Goal: Information Seeking & Learning: Learn about a topic

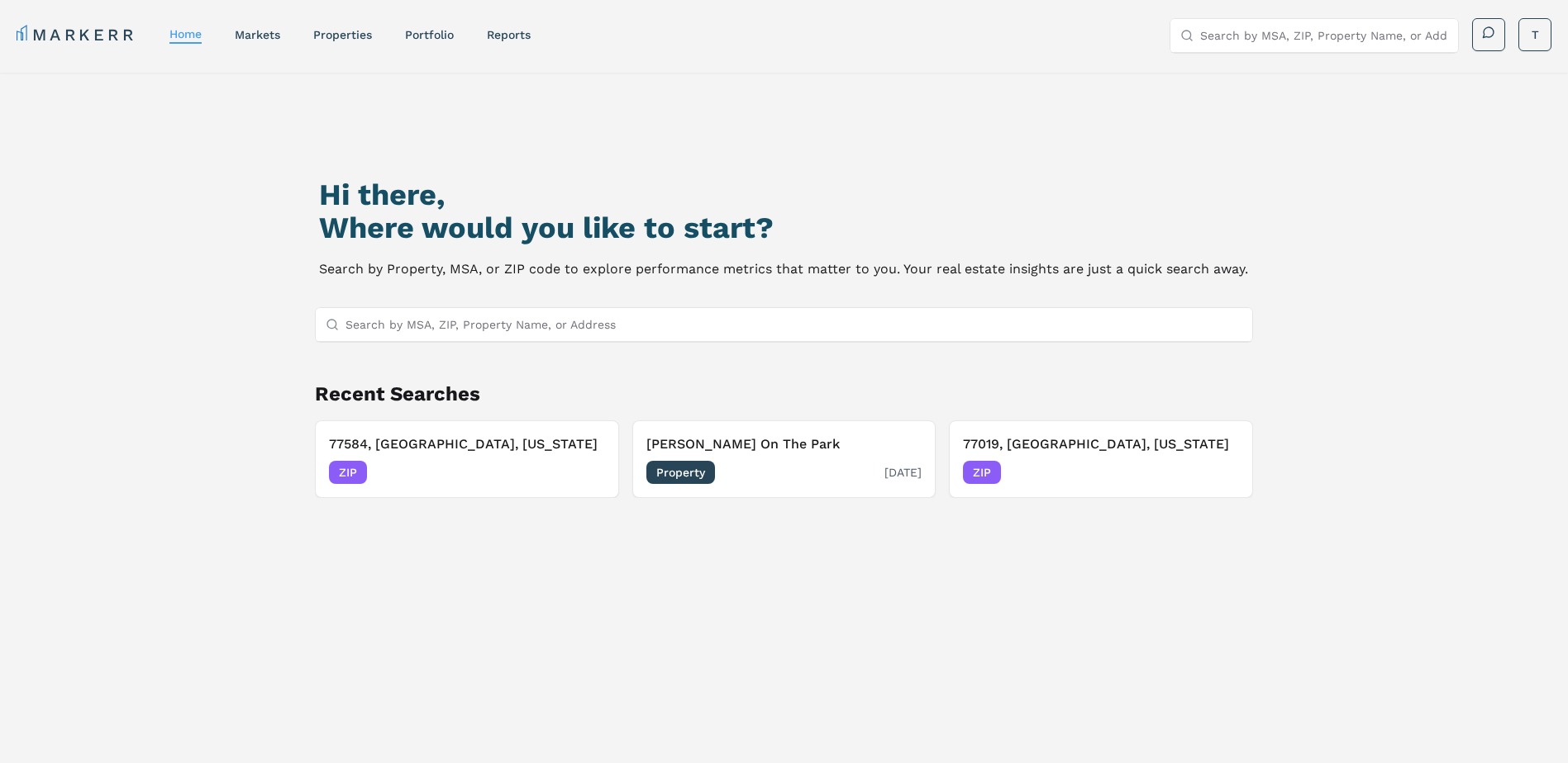
click at [838, 461] on div "Property [DATE]" at bounding box center [784, 472] width 276 height 23
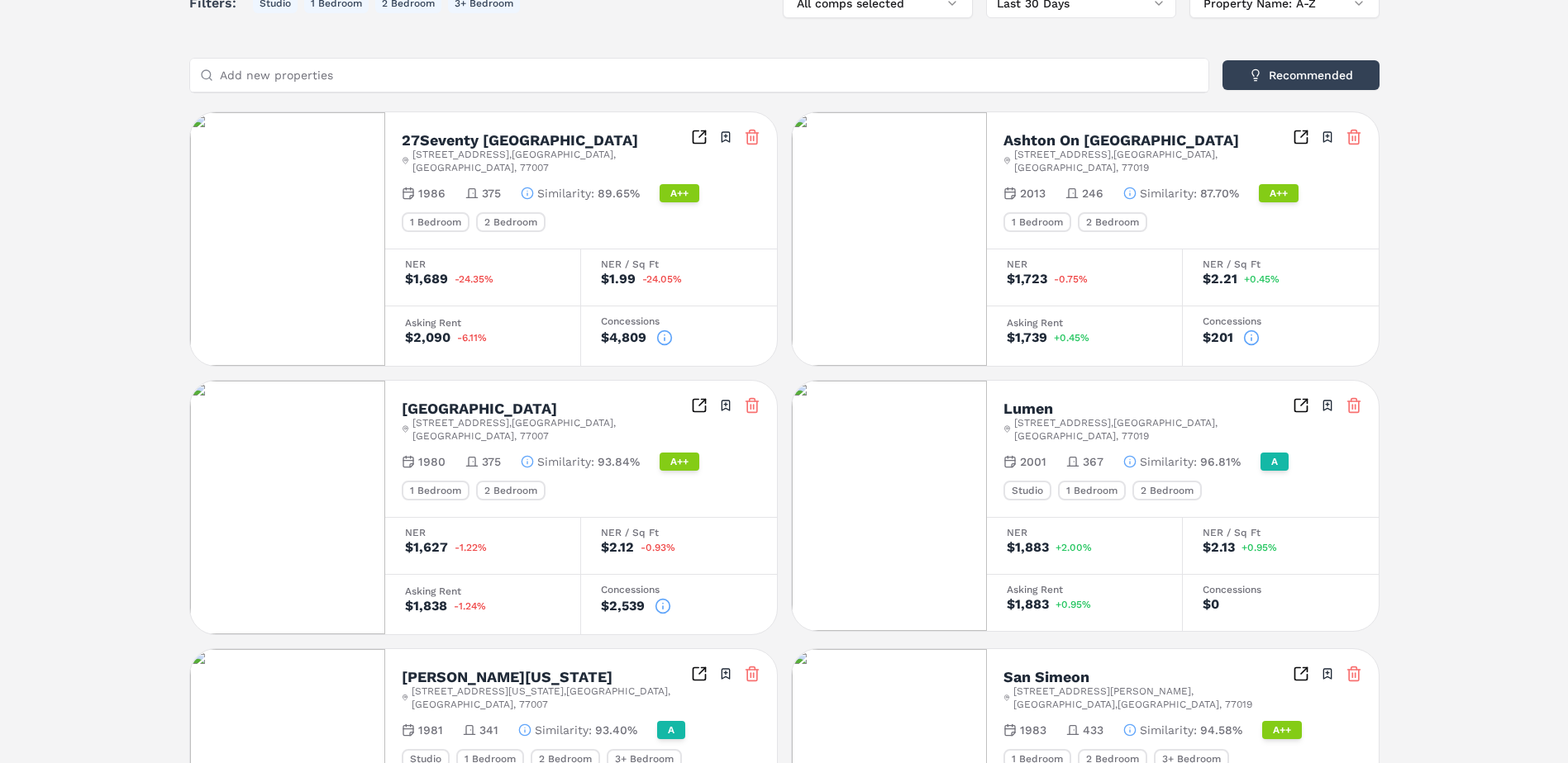
scroll to position [248, 0]
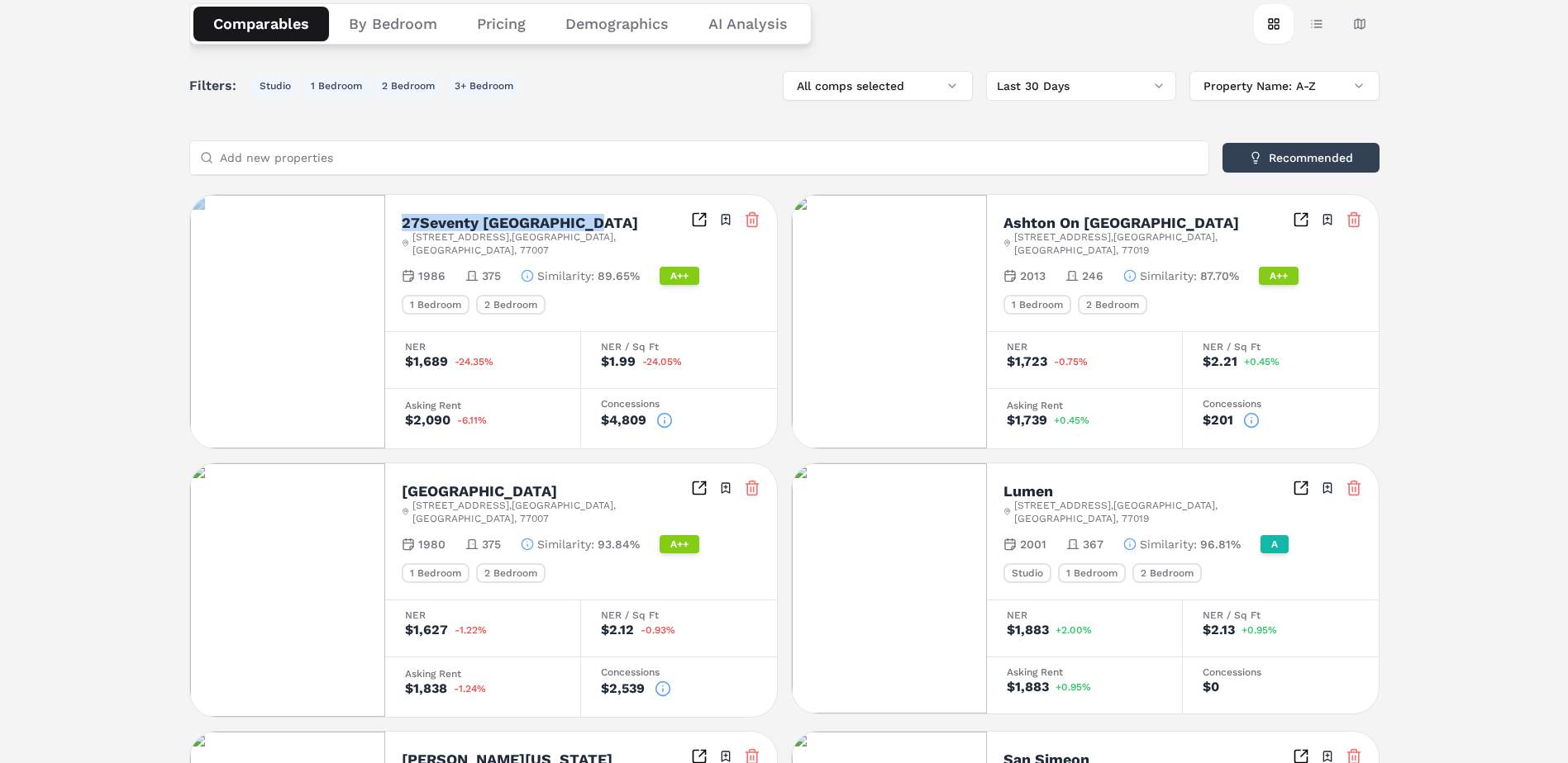
drag, startPoint x: 590, startPoint y: 216, endPoint x: 385, endPoint y: 223, distance: 205.1
click at [385, 223] on div "[GEOGRAPHIC_DATA][STREET_ADDRESS] Toggle portfolio menu 1986 375 Similarity : 8…" at bounding box center [581, 263] width 392 height 136
drag, startPoint x: 385, startPoint y: 223, endPoint x: 432, endPoint y: 218, distance: 47.3
drag, startPoint x: 578, startPoint y: 474, endPoint x: 397, endPoint y: 475, distance: 181.0
click at [397, 475] on div "[GEOGRAPHIC_DATA][STREET_ADDRESS] Toggle portfolio menu 1980 375 Similarity : 9…" at bounding box center [581, 531] width 392 height 136
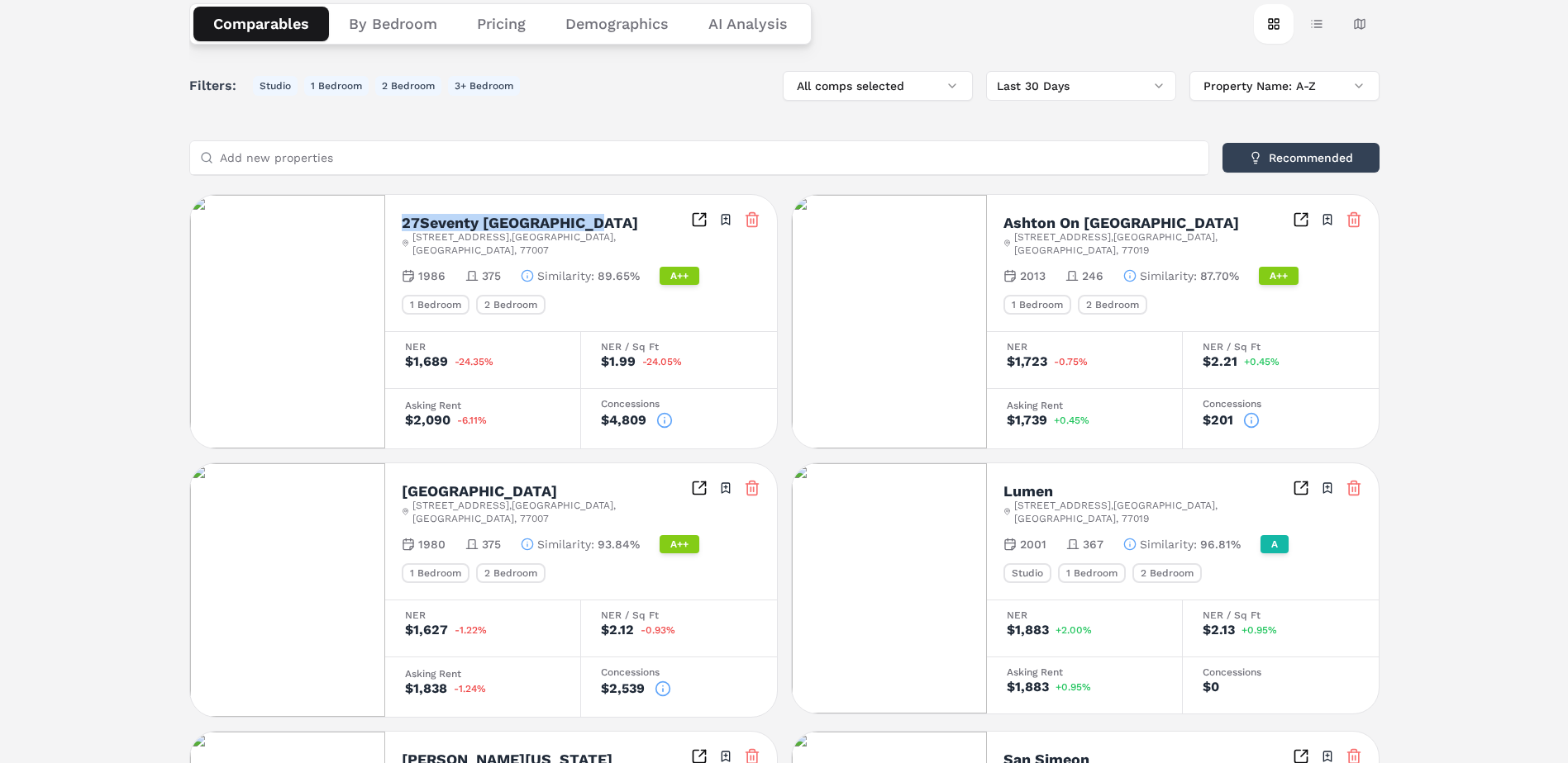
drag, startPoint x: 397, startPoint y: 475, endPoint x: 452, endPoint y: 479, distance: 55.1
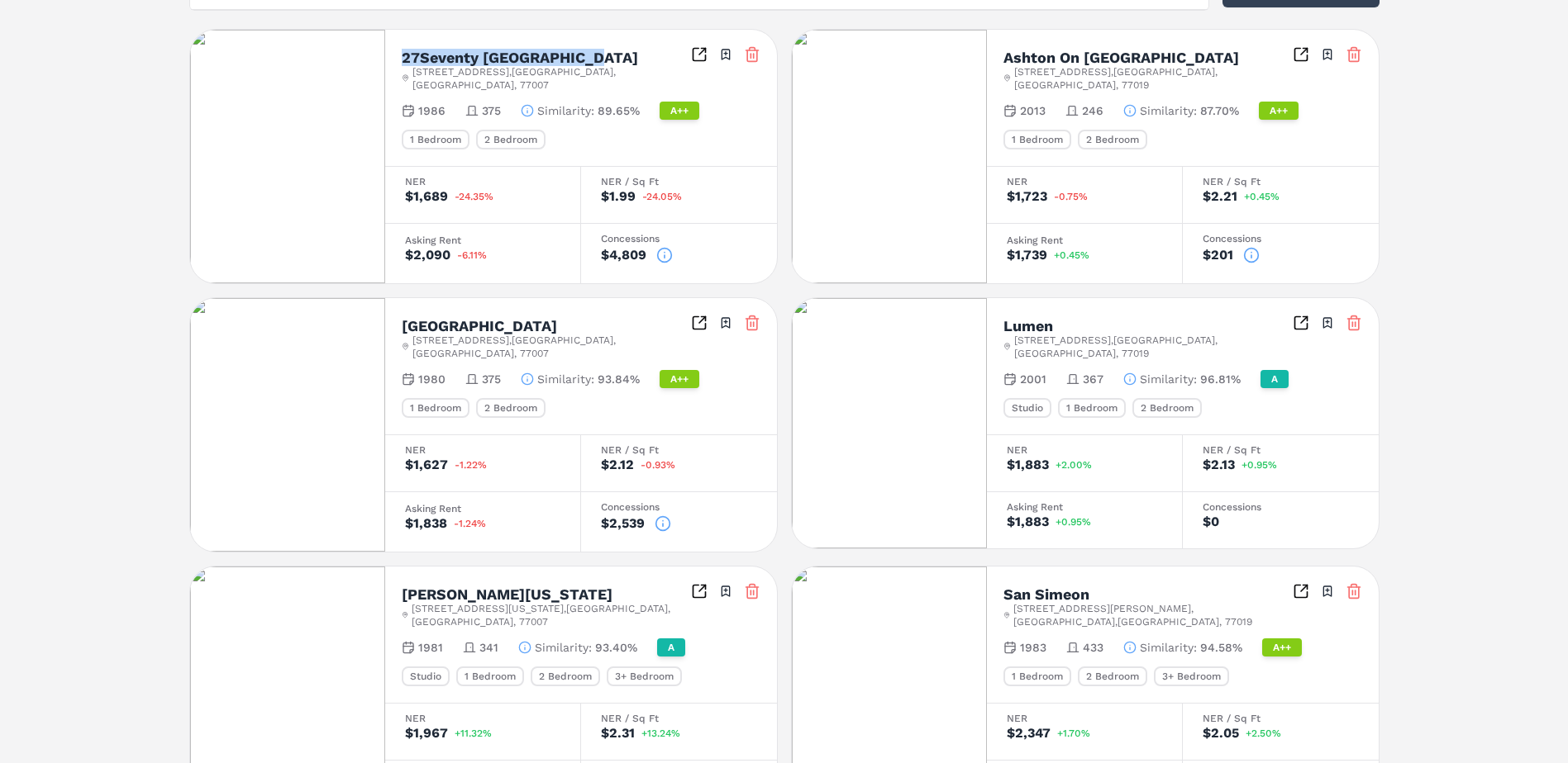
scroll to position [330, 0]
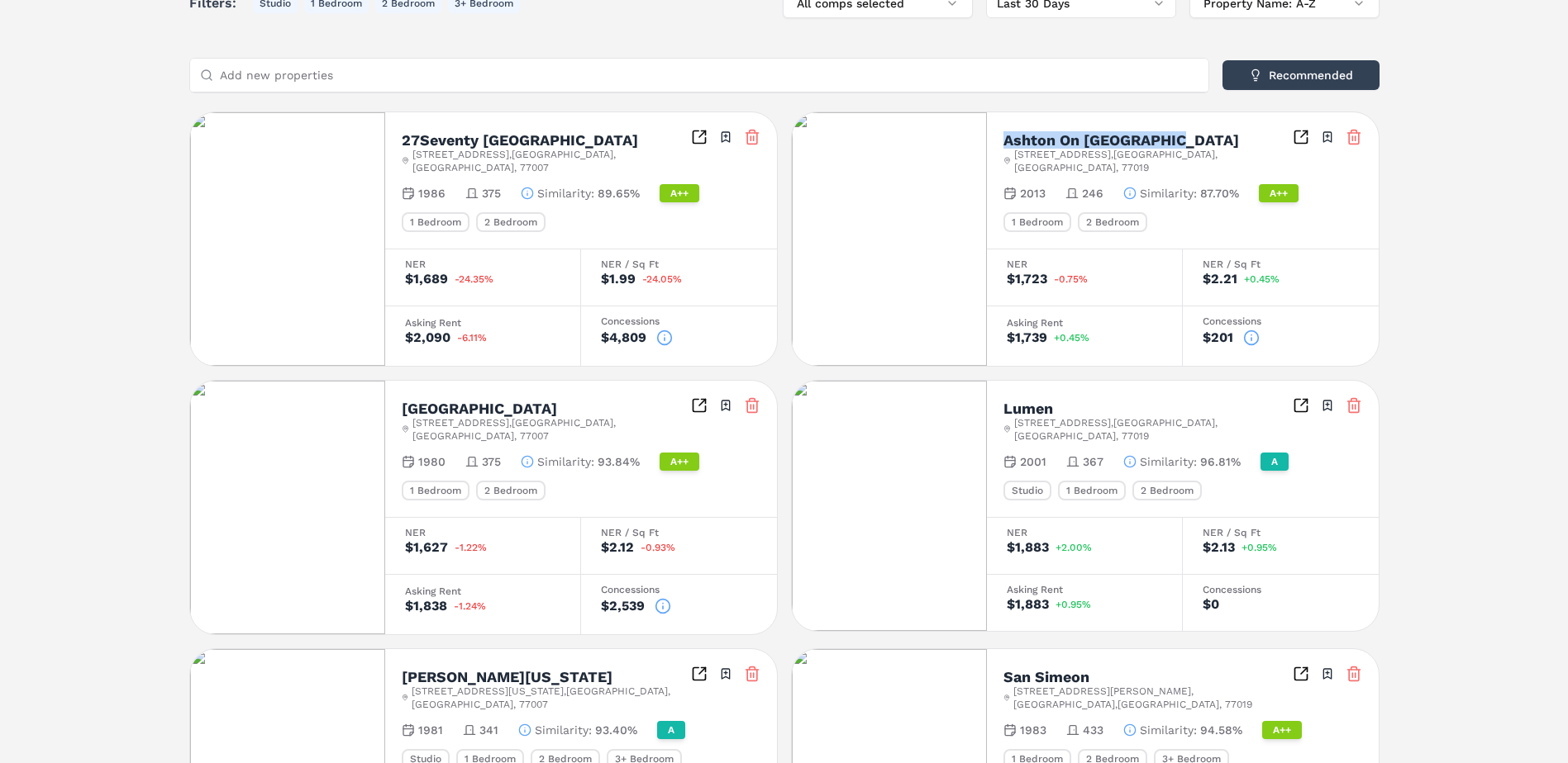
drag, startPoint x: 1174, startPoint y: 140, endPoint x: 992, endPoint y: 144, distance: 182.0
click at [992, 144] on div "[PERSON_NAME] On [GEOGRAPHIC_DATA] [STREET_ADDRESS] Toggle portfolio menu 2013 …" at bounding box center [1182, 180] width 392 height 136
drag, startPoint x: 992, startPoint y: 144, endPoint x: 1068, endPoint y: 138, distance: 76.2
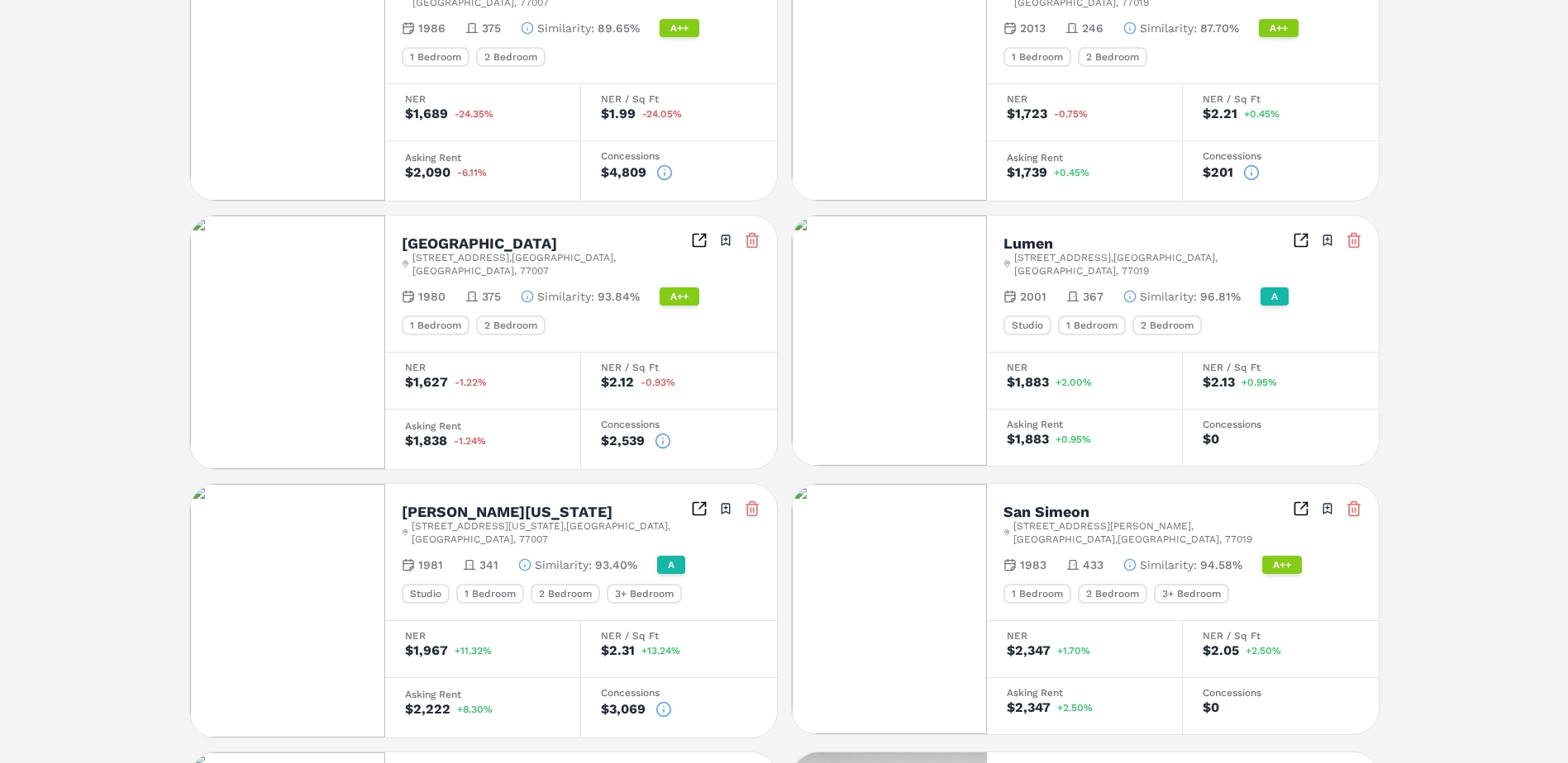
scroll to position [578, 0]
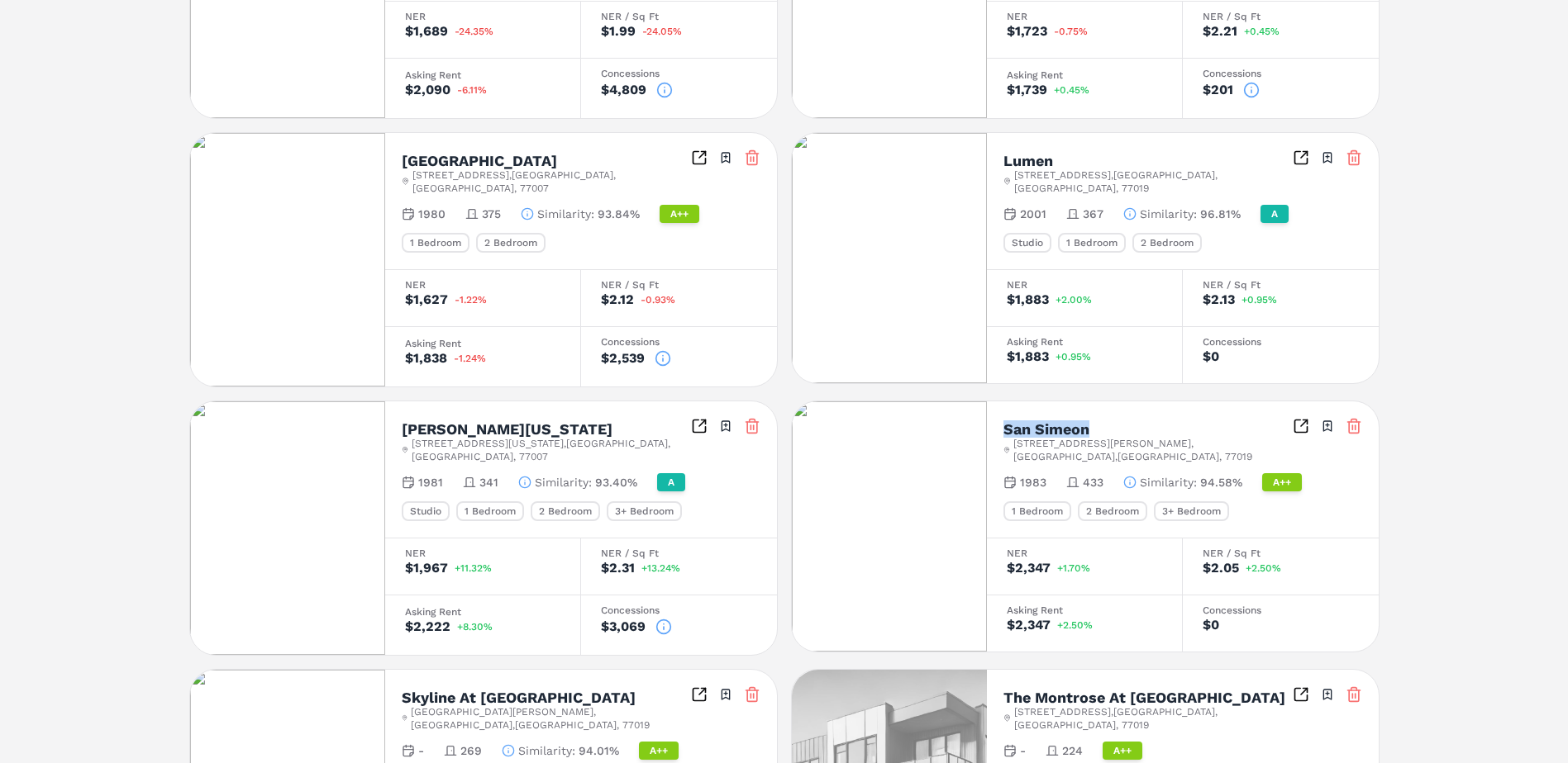
drag, startPoint x: 1095, startPoint y: 403, endPoint x: 1001, endPoint y: 406, distance: 94.0
click at [1001, 406] on div "San Simeon [STREET_ADDRESS][PERSON_NAME] Toggle portfolio menu 1983 433 Similar…" at bounding box center [1182, 469] width 392 height 136
drag, startPoint x: 1001, startPoint y: 406, endPoint x: 1017, endPoint y: 408, distance: 16.1
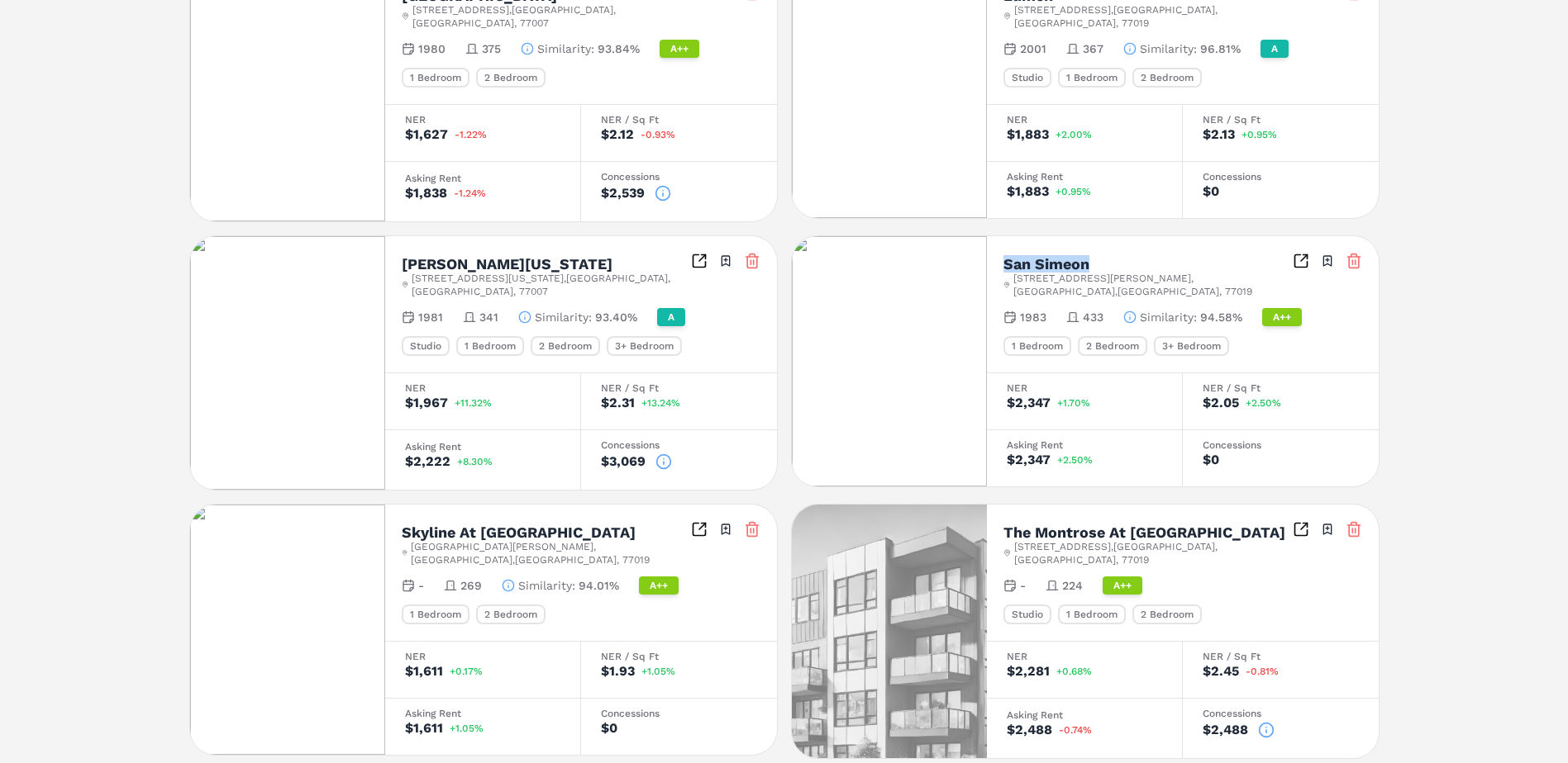
scroll to position [827, 0]
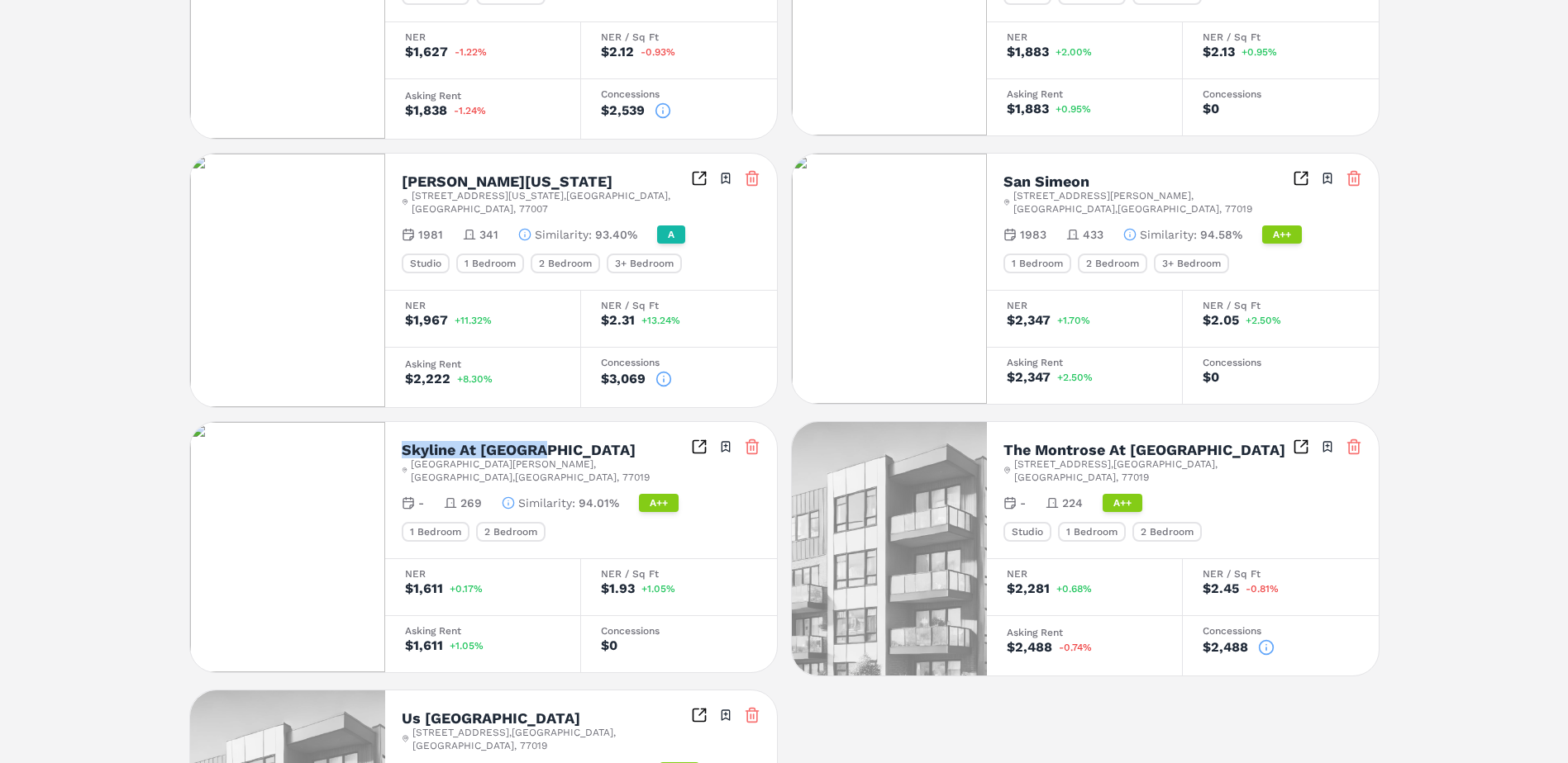
drag, startPoint x: 543, startPoint y: 408, endPoint x: 398, endPoint y: 418, distance: 145.3
click at [398, 423] on div "Skyline At [GEOGRAPHIC_DATA] [STREET_ADDRESS][PERSON_NAME] Toggle portfolio men…" at bounding box center [581, 490] width 392 height 136
drag, startPoint x: 398, startPoint y: 418, endPoint x: 445, endPoint y: 412, distance: 47.4
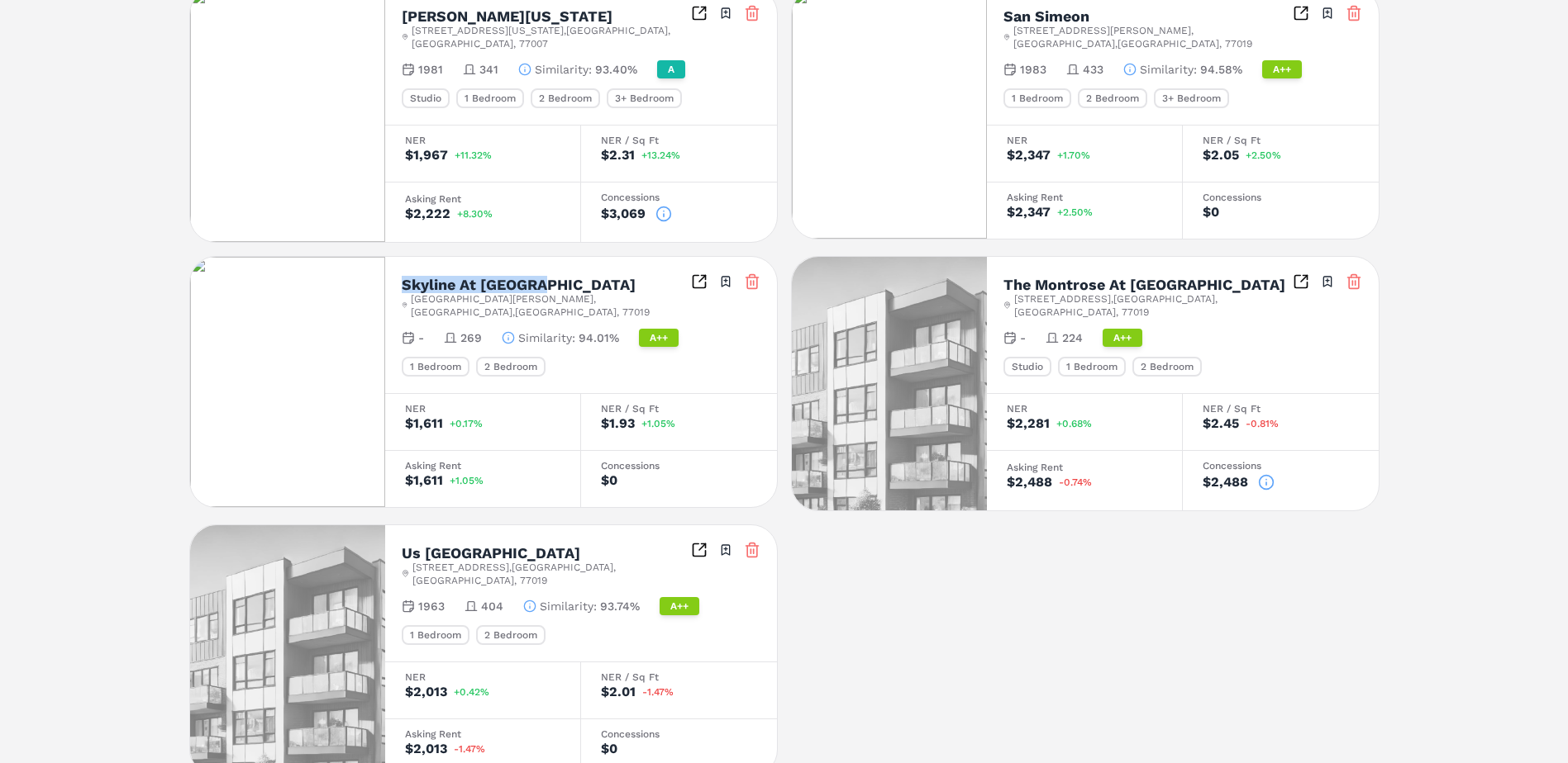
scroll to position [1001, 0]
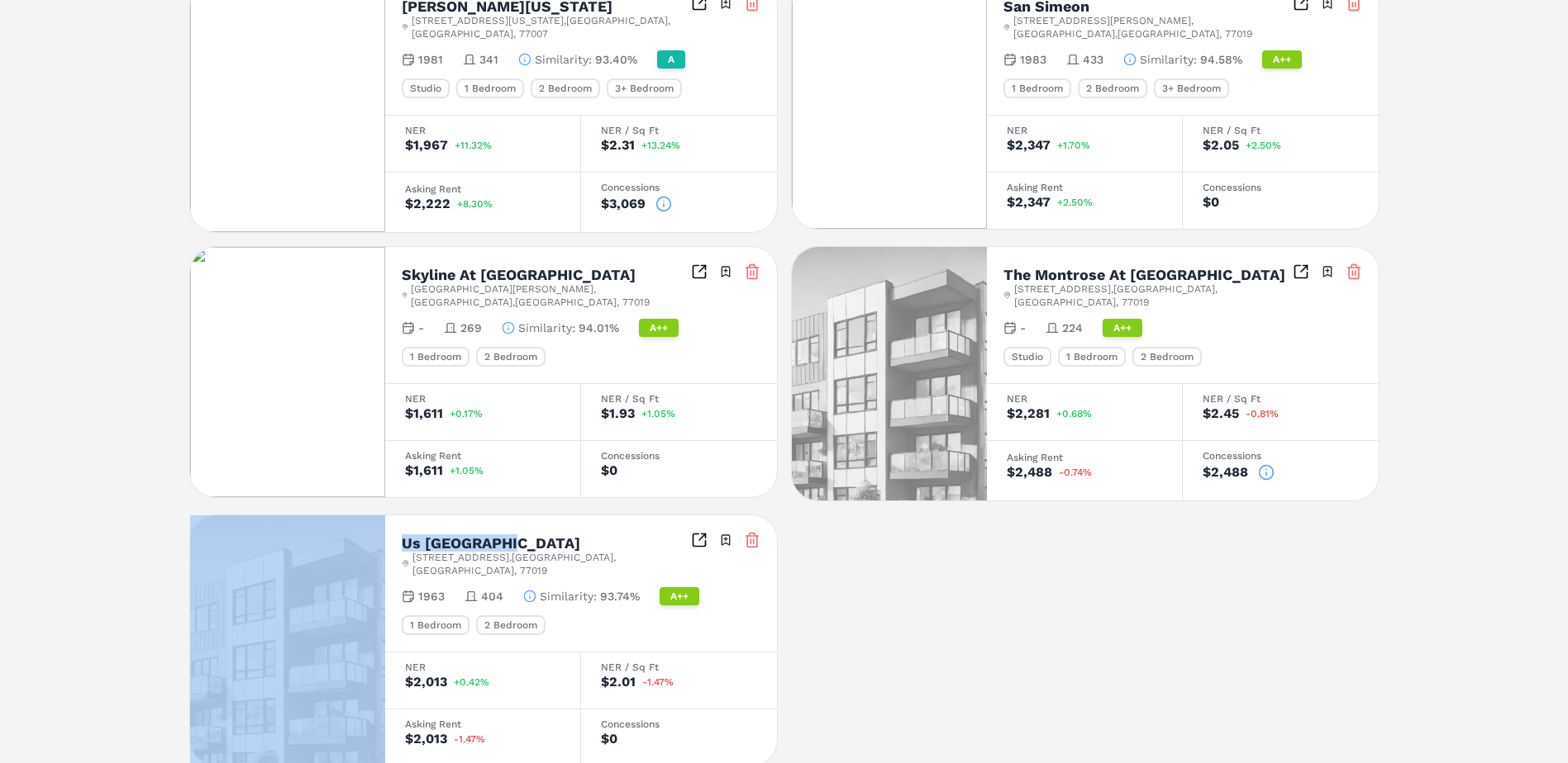
drag, startPoint x: 511, startPoint y: 488, endPoint x: 369, endPoint y: 489, distance: 142.0
click at [369, 515] on div "Us [GEOGRAPHIC_DATA] [STREET_ADDRESS] Toggle portfolio menu 1963 404 Similarity…" at bounding box center [483, 641] width 588 height 252
drag, startPoint x: 369, startPoint y: 489, endPoint x: 417, endPoint y: 487, distance: 48.0
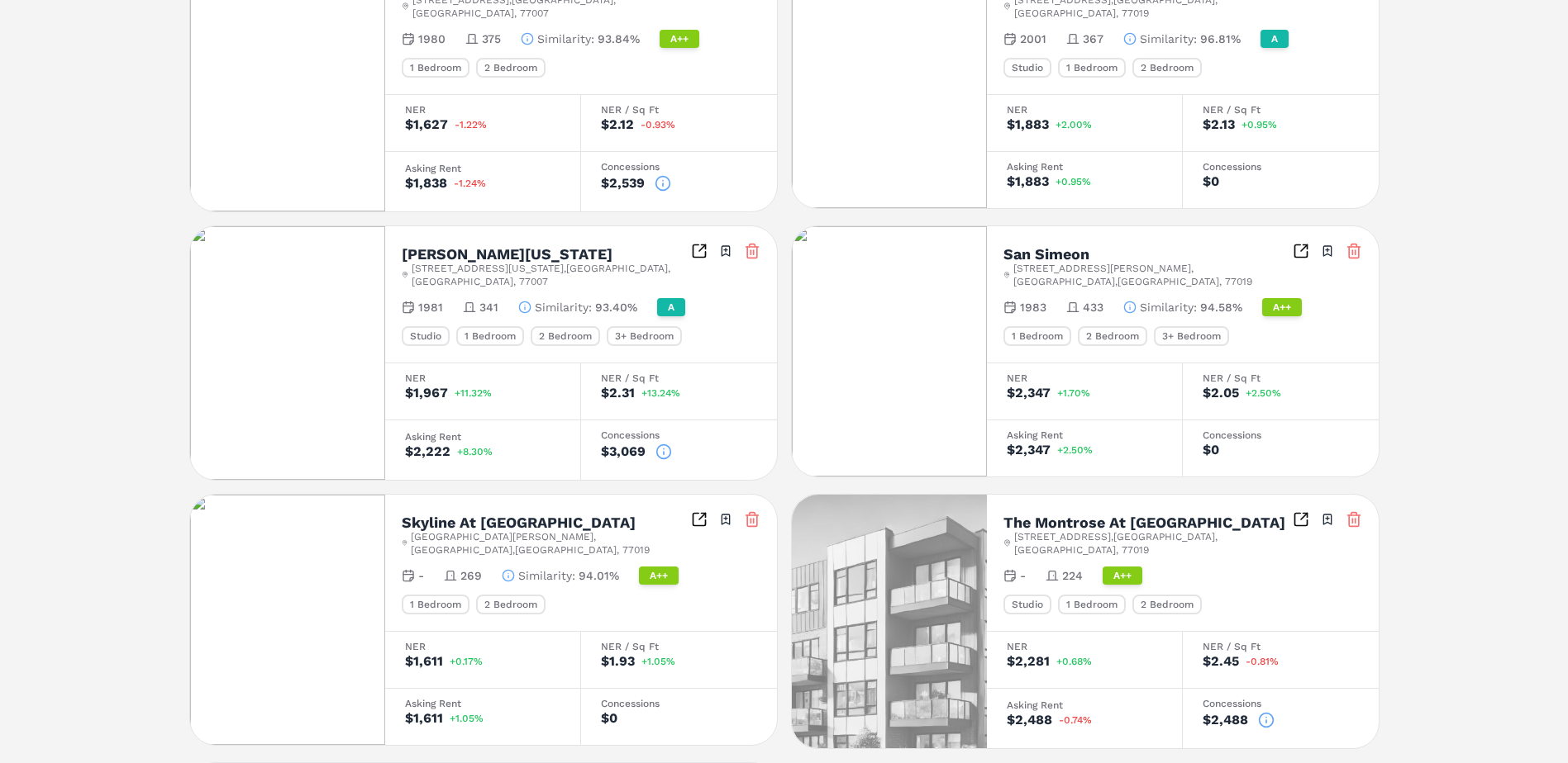
scroll to position [671, 0]
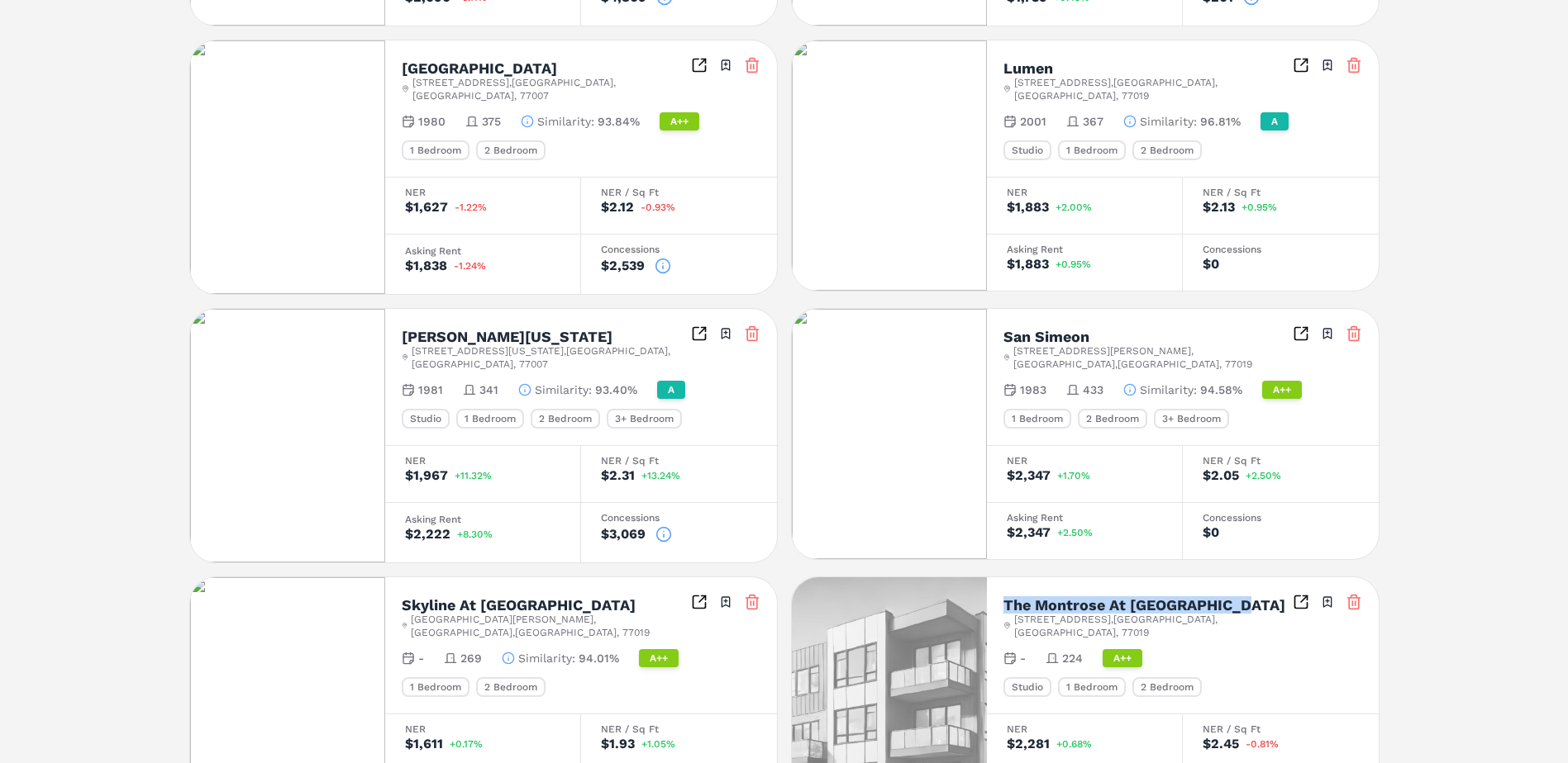
drag, startPoint x: 1230, startPoint y: 566, endPoint x: 991, endPoint y: 566, distance: 239.0
click at [991, 577] on div "The Montrose At [GEOGRAPHIC_DATA] [STREET_ADDRESS] Toggle portfolio menu - 224 …" at bounding box center [1182, 645] width 392 height 136
drag, startPoint x: 991, startPoint y: 566, endPoint x: 1025, endPoint y: 558, distance: 34.9
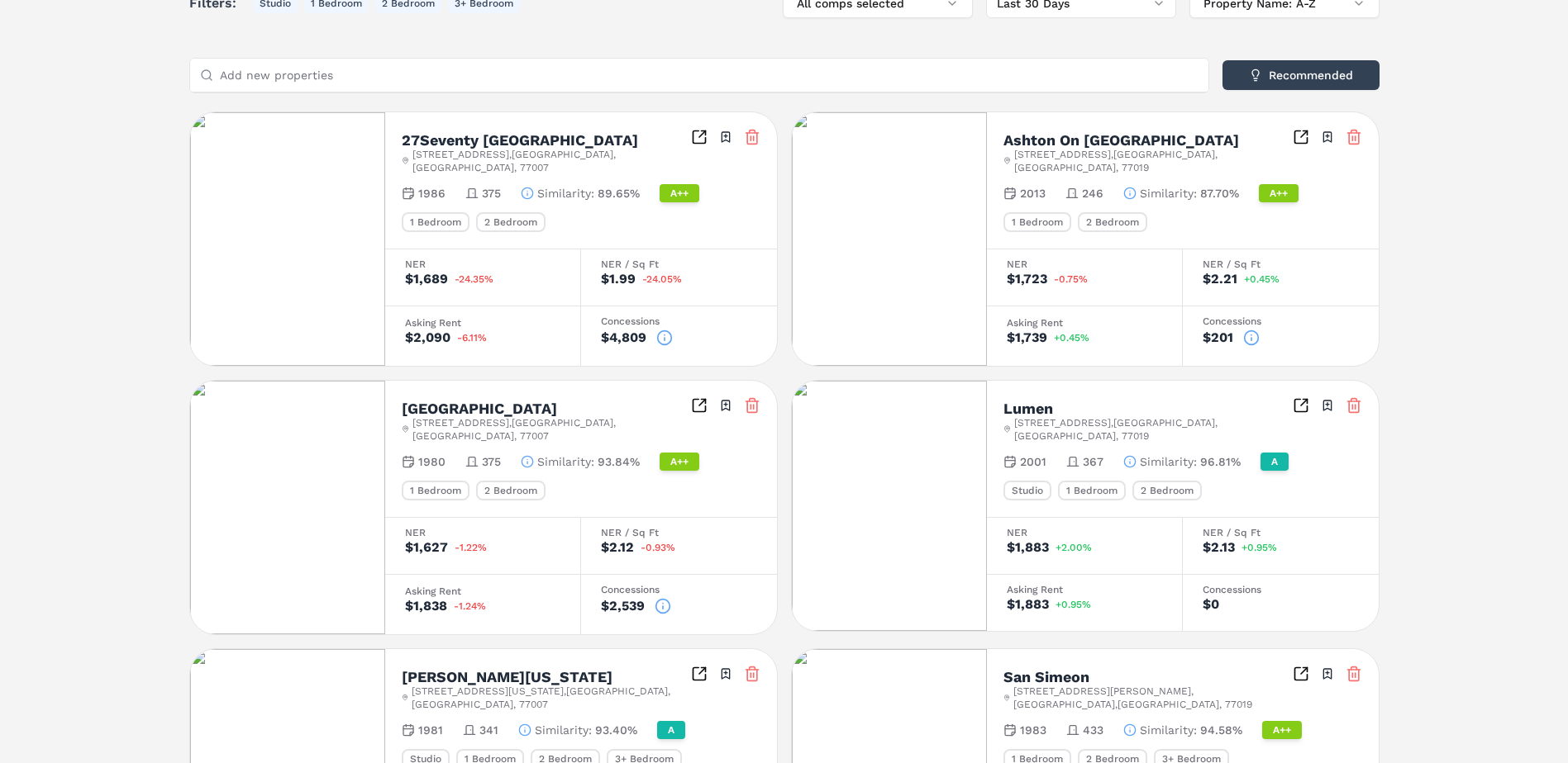
scroll to position [0, 0]
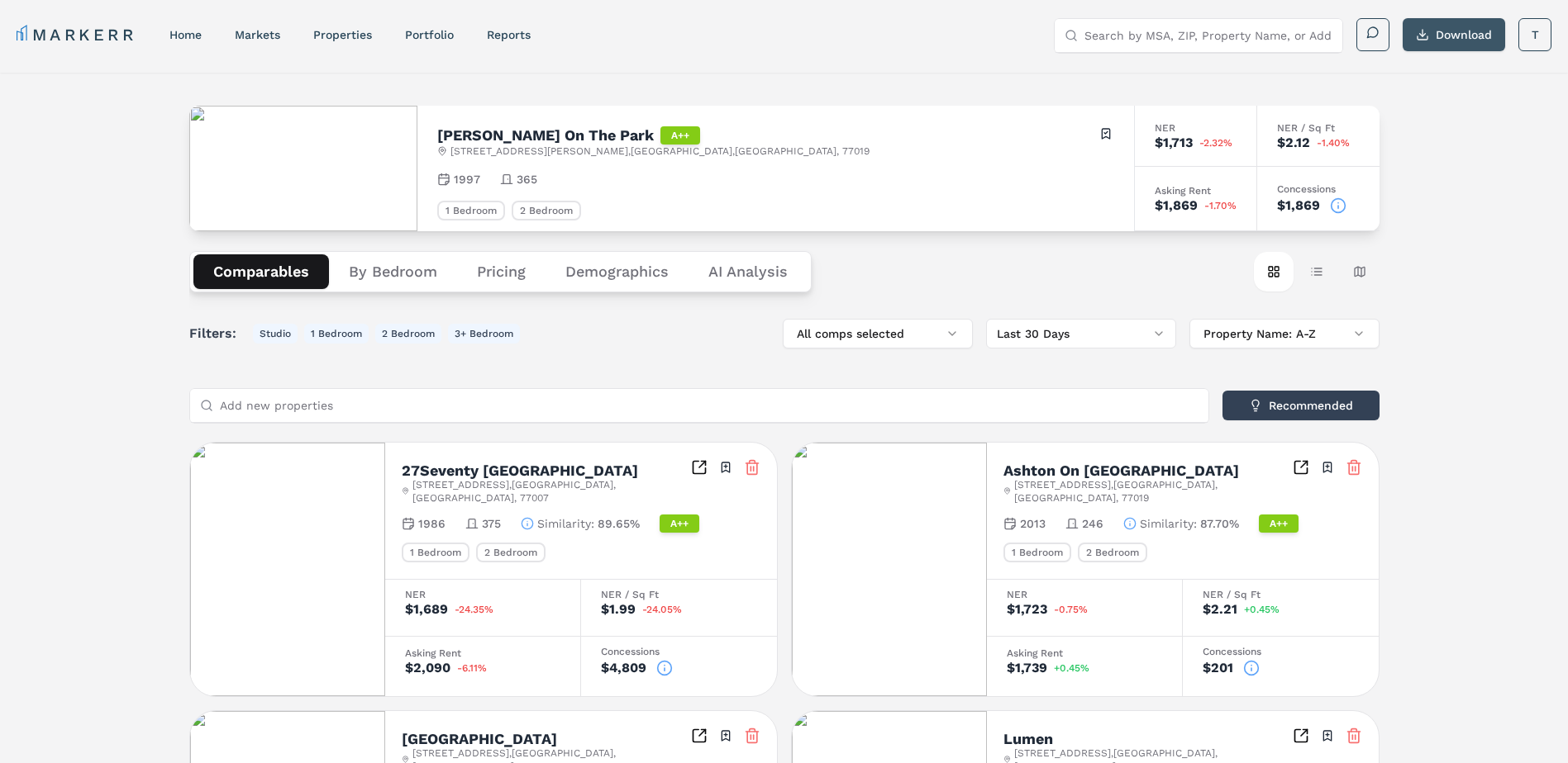
click at [1432, 41] on button "Download" at bounding box center [1453, 34] width 102 height 33
drag, startPoint x: 1352, startPoint y: 130, endPoint x: 1343, endPoint y: 146, distance: 18.4
click at [1352, 131] on div "NER / Sq Ft" at bounding box center [1318, 128] width 82 height 10
click at [1335, 205] on icon at bounding box center [1338, 205] width 17 height 17
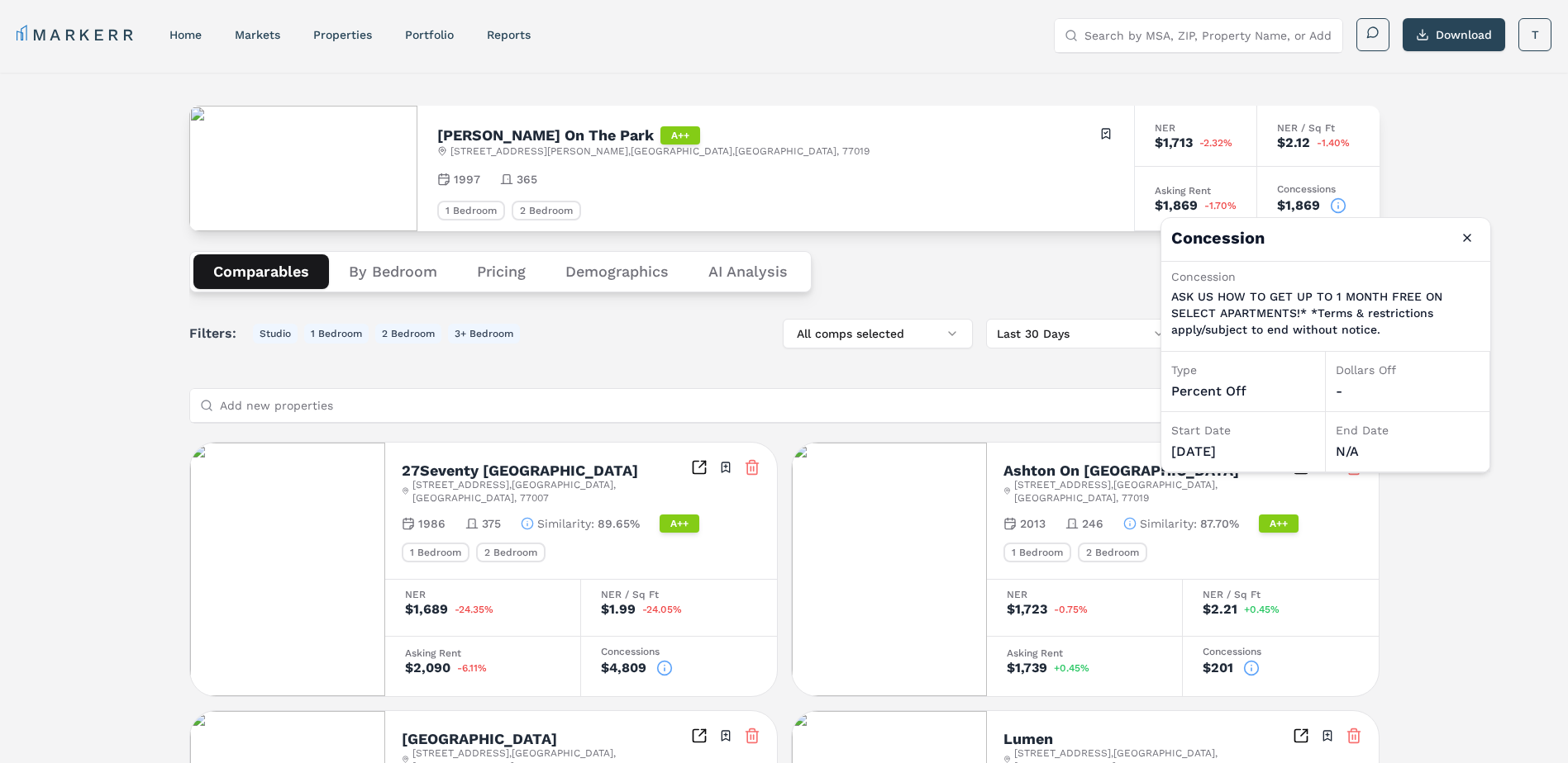
click at [1342, 208] on icon at bounding box center [1338, 205] width 17 height 17
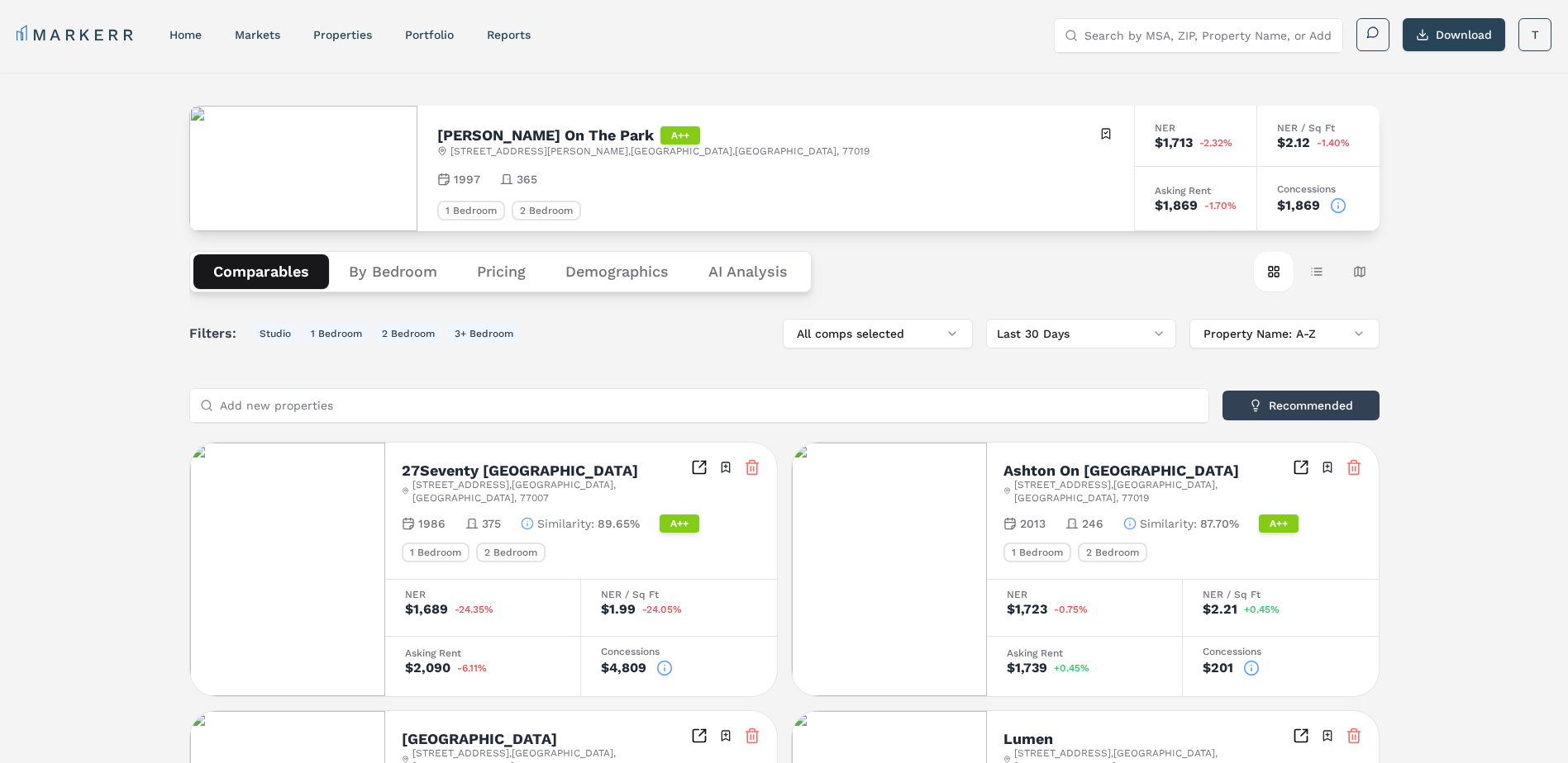
click at [338, 410] on input "Add new properties" at bounding box center [710, 405] width 979 height 33
click at [200, 34] on link "home" at bounding box center [186, 34] width 32 height 13
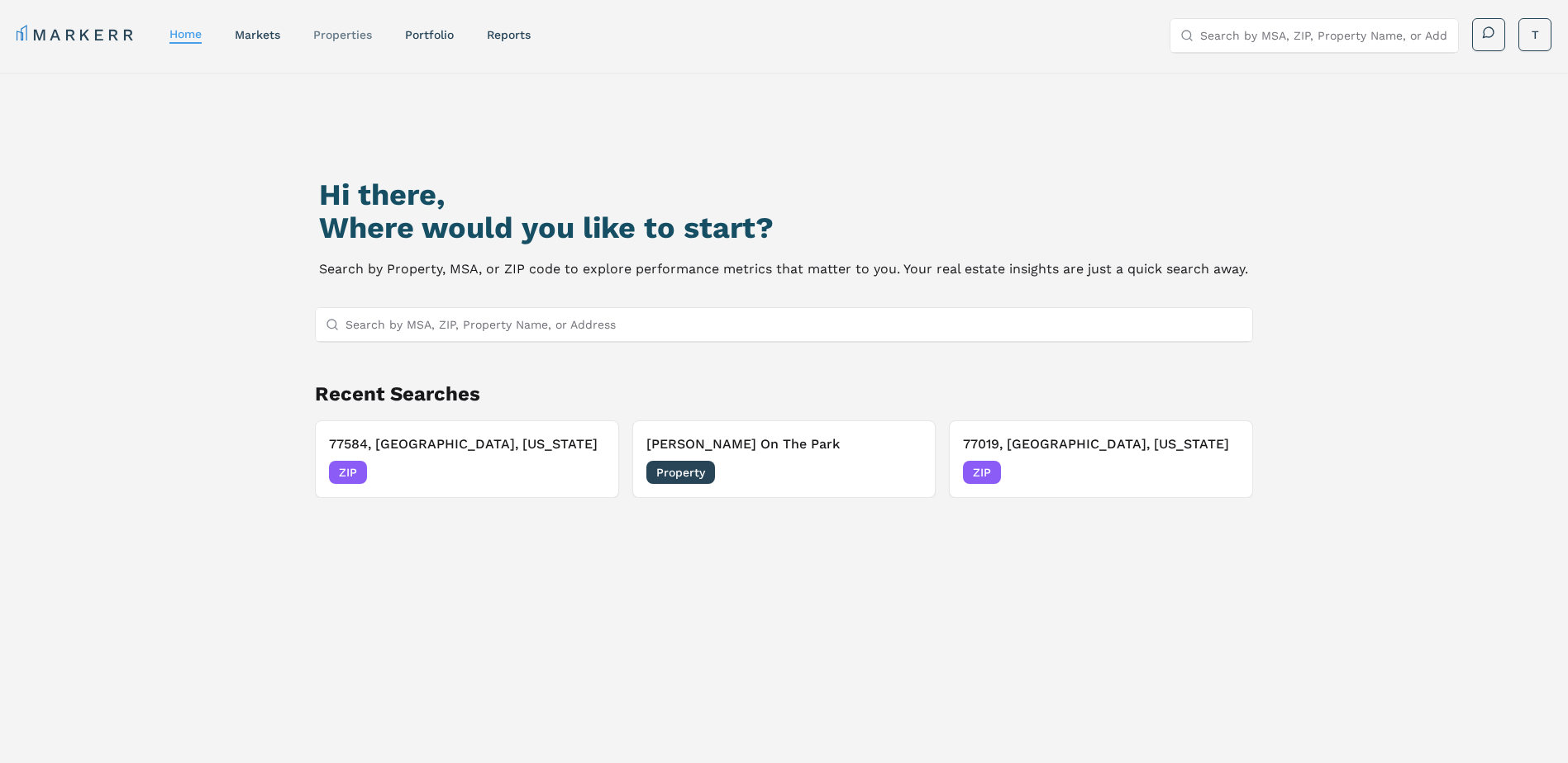
click at [364, 34] on link "properties" at bounding box center [342, 34] width 59 height 13
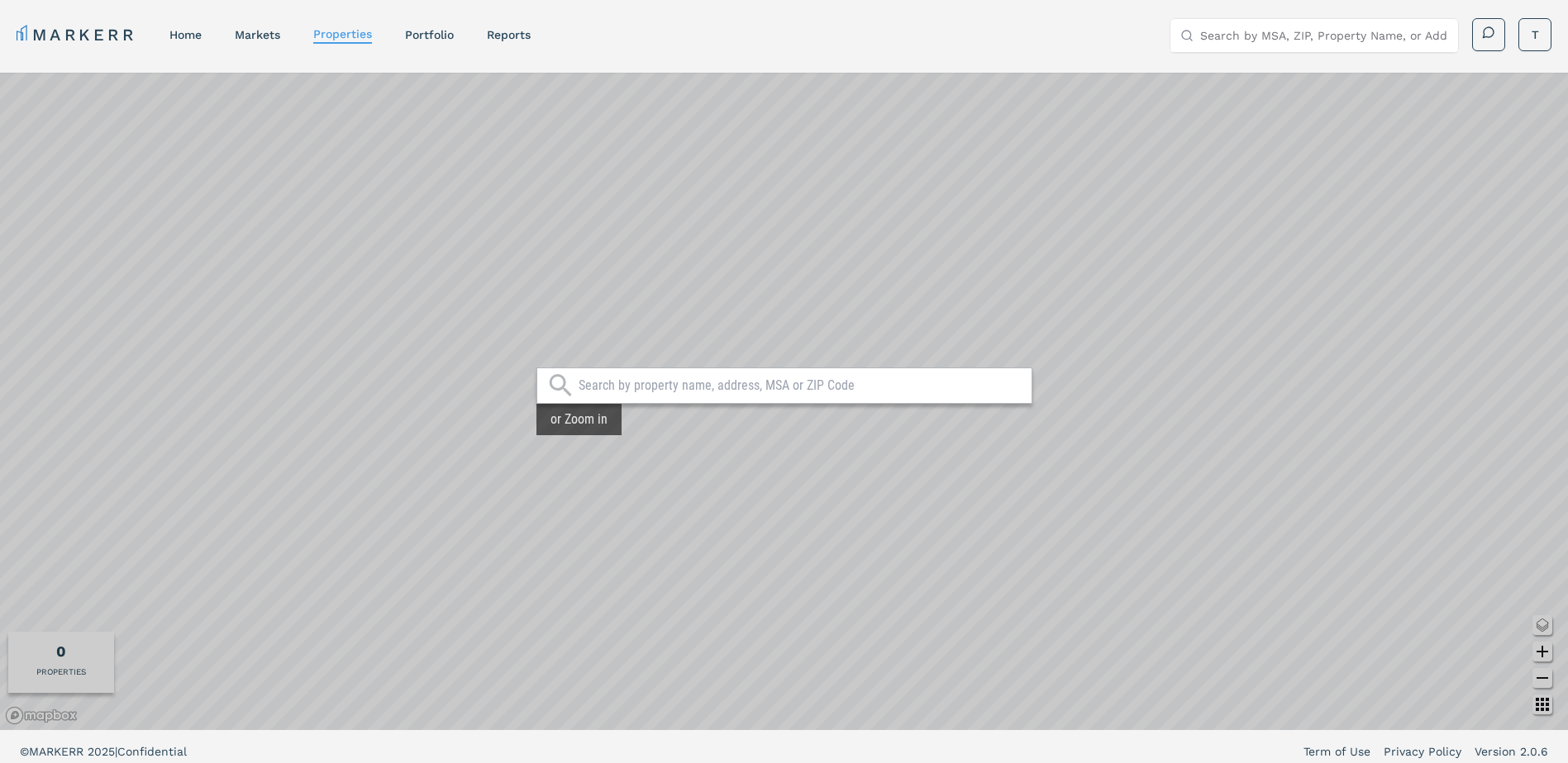
click at [538, 34] on div "MARKERR home markets properties Portfolio reports Search by MSA, ZIP, Property …" at bounding box center [784, 35] width 1534 height 34
click at [514, 38] on link "reports" at bounding box center [508, 34] width 44 height 13
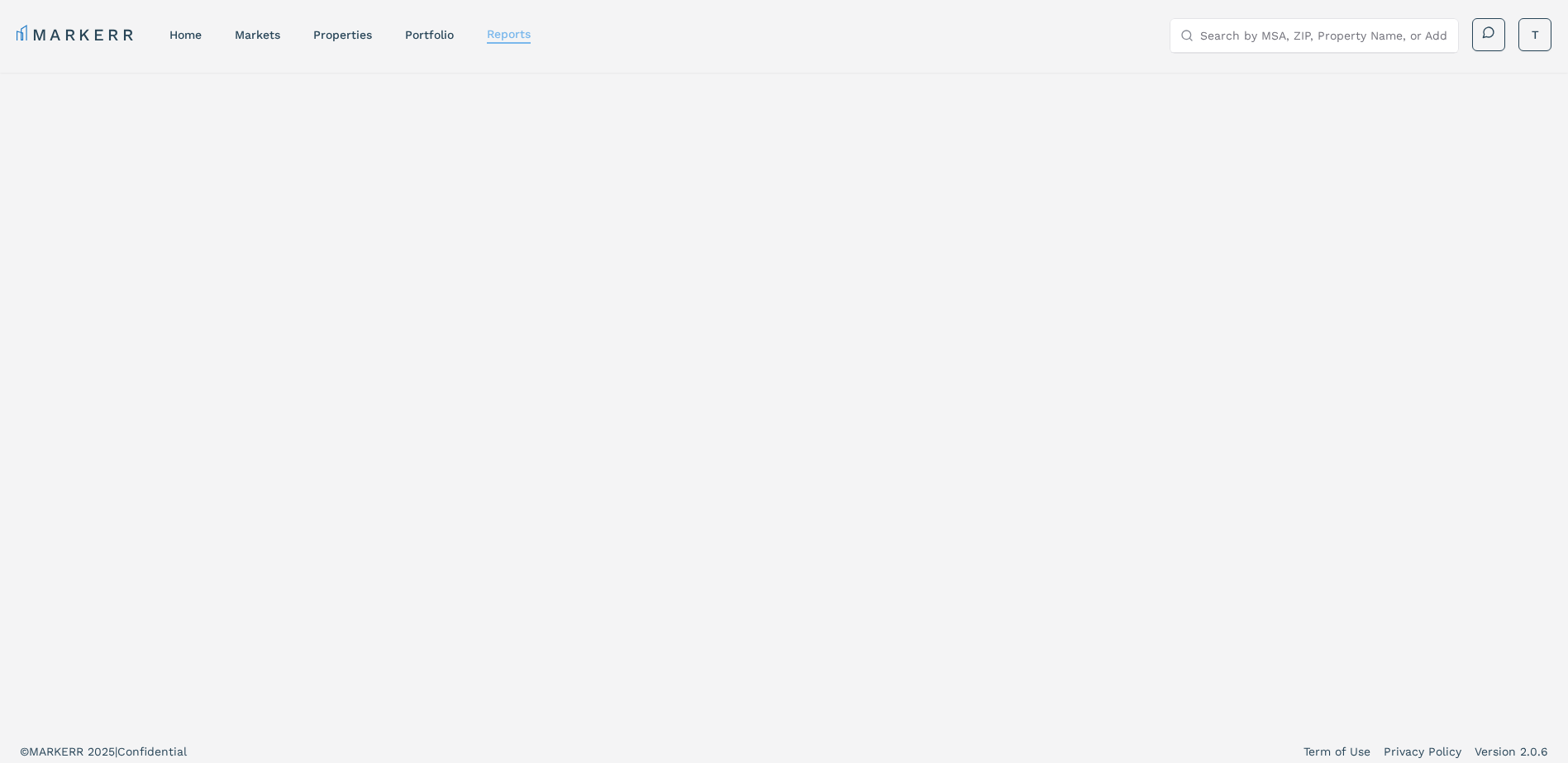
select select "-release_date"
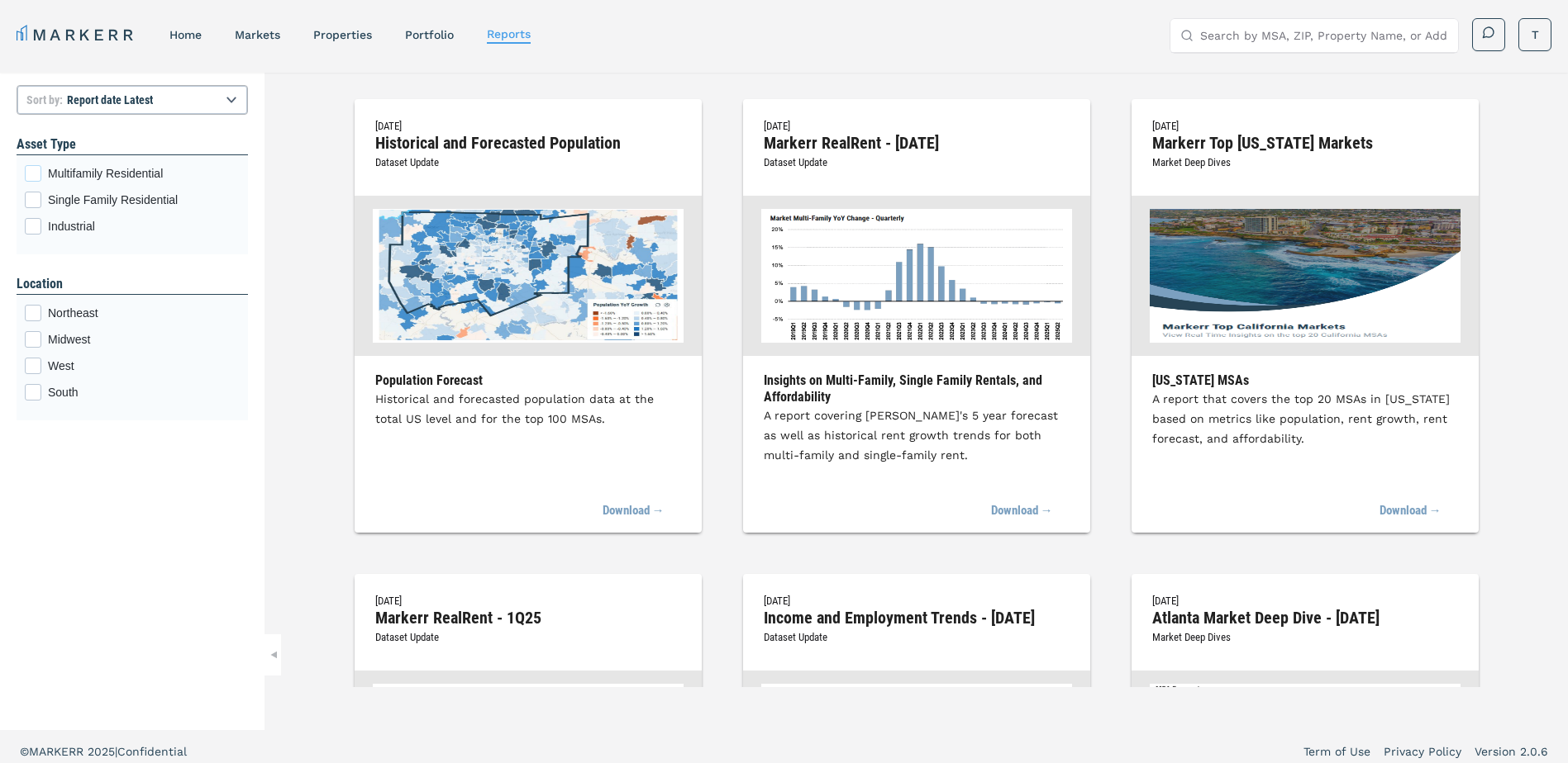
click at [33, 171] on div "Multifamily Residential checkbox input" at bounding box center [33, 174] width 17 height 17
click at [33, 171] on input "Multifamily Residential" at bounding box center [30, 171] width 11 height 11
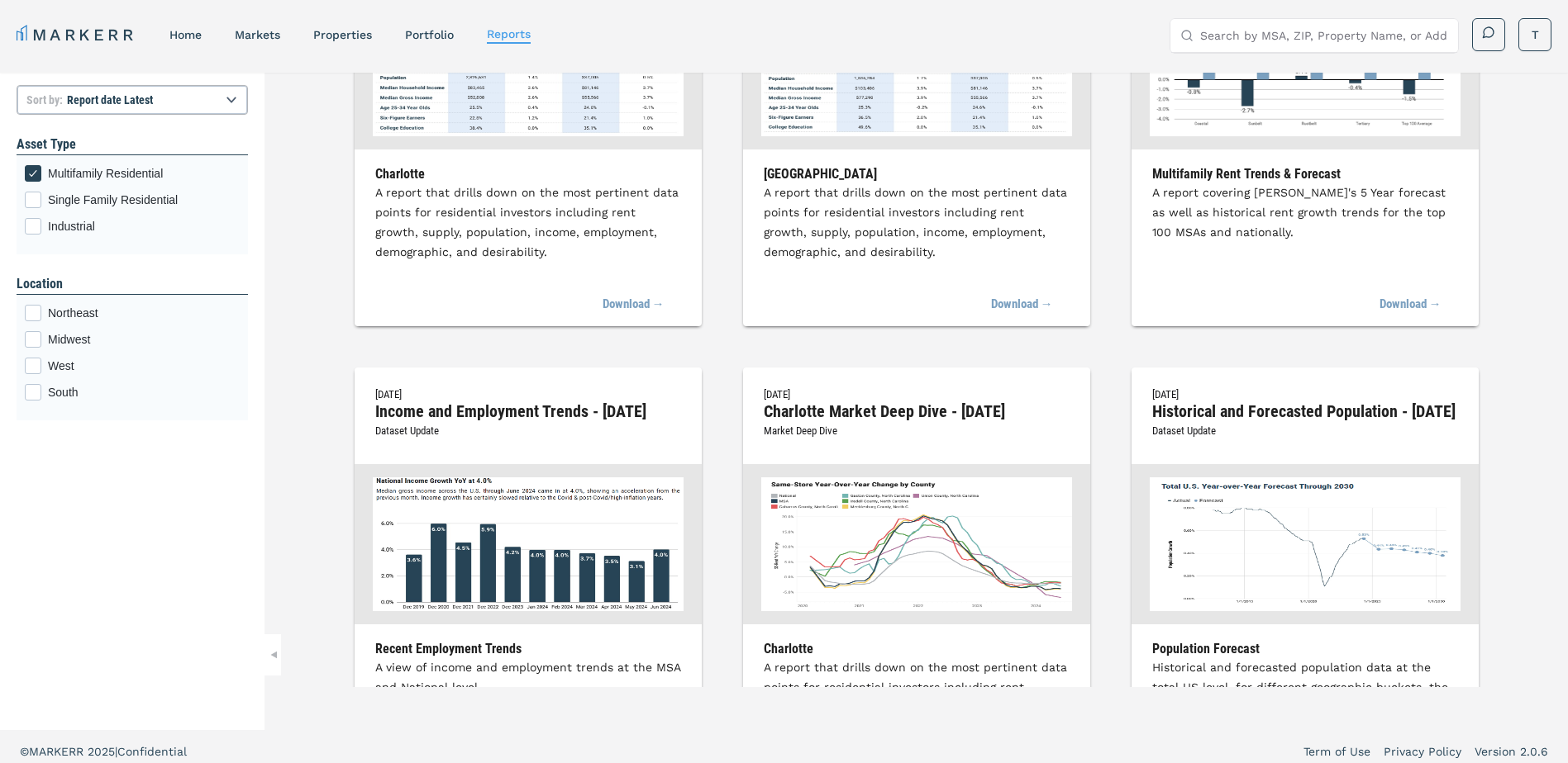
scroll to position [743, 0]
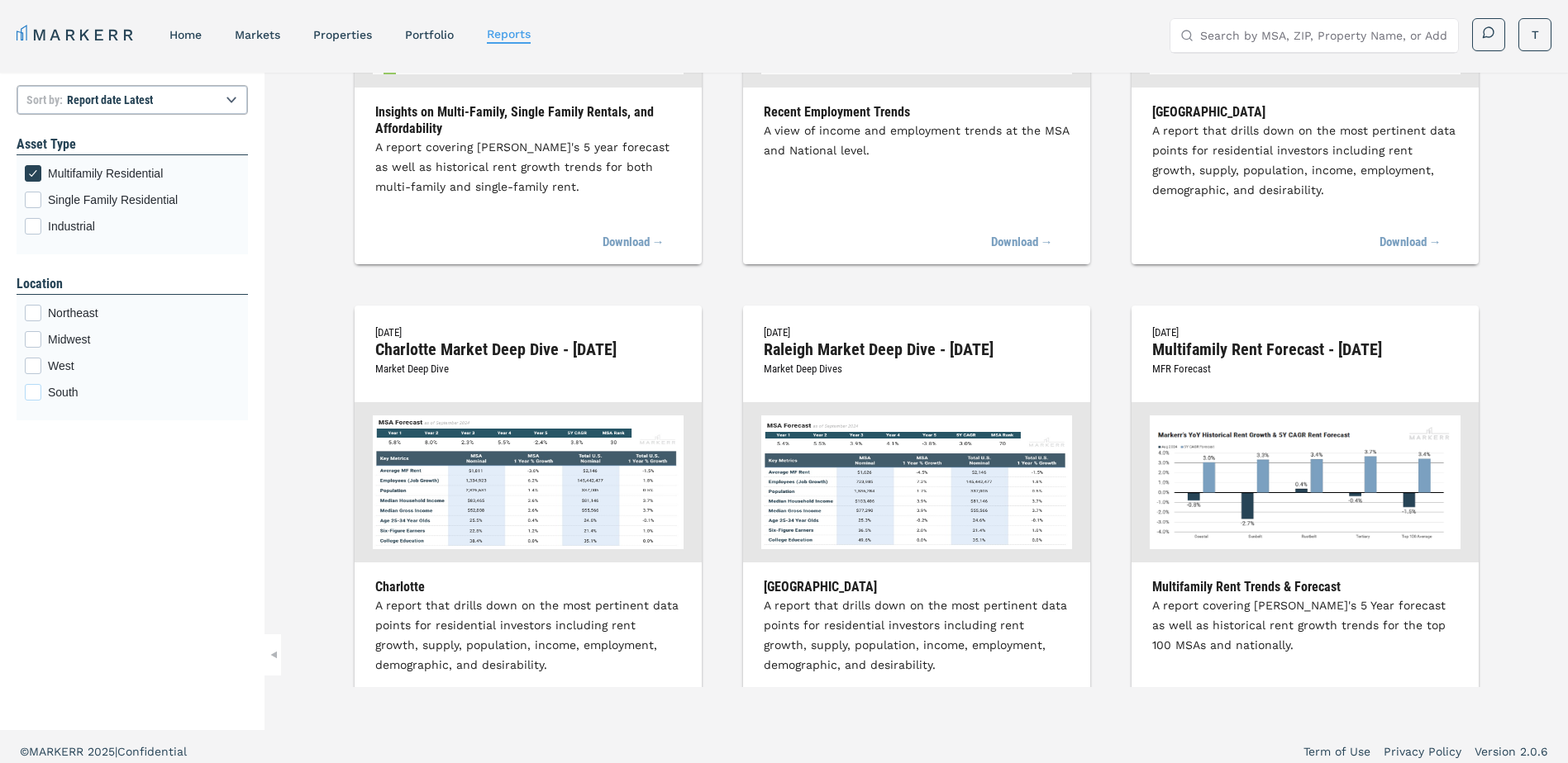
click at [27, 393] on div "South checkbox input" at bounding box center [33, 392] width 17 height 17
click at [27, 393] on input "South" at bounding box center [30, 389] width 11 height 11
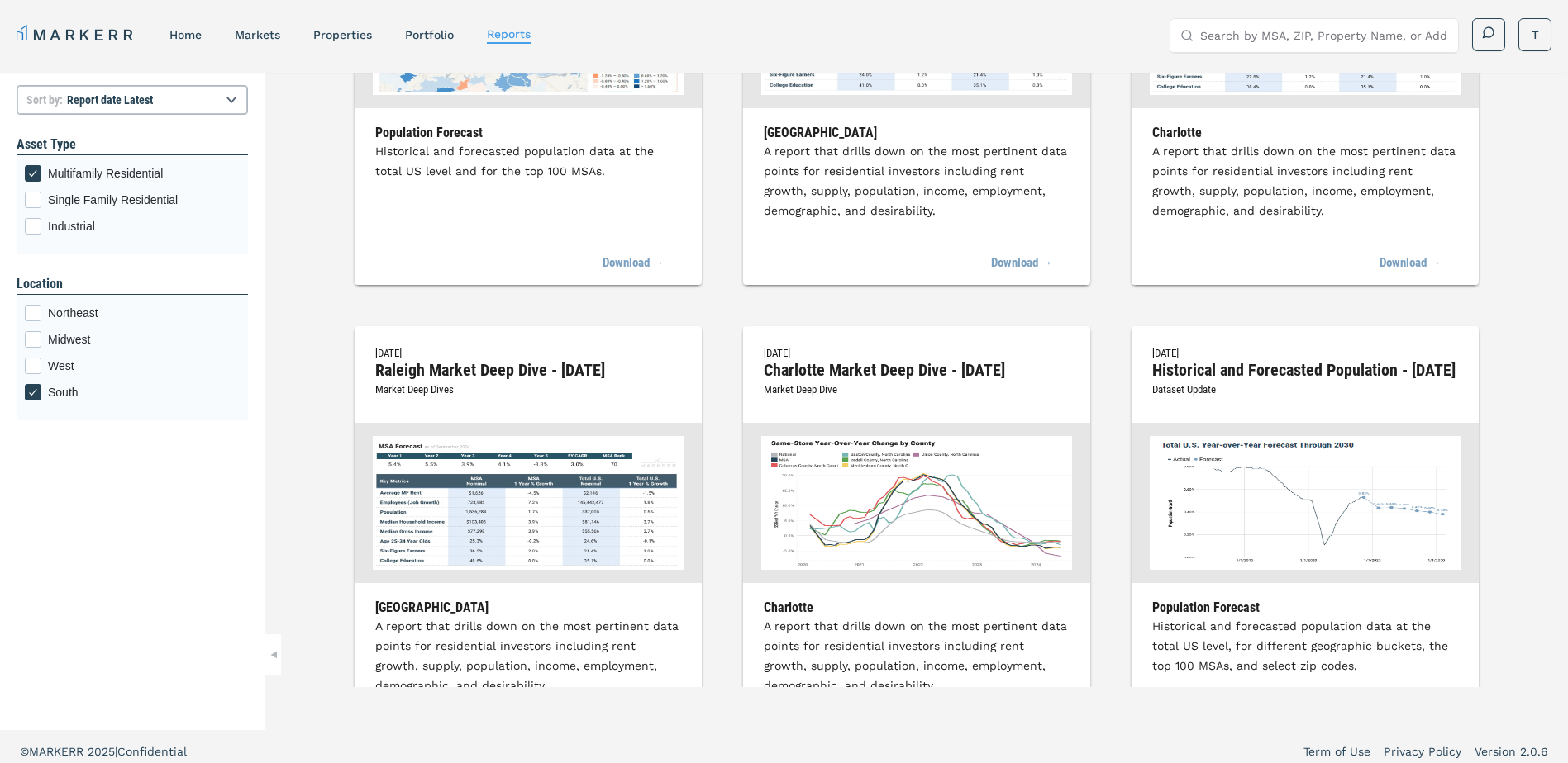
scroll to position [0, 0]
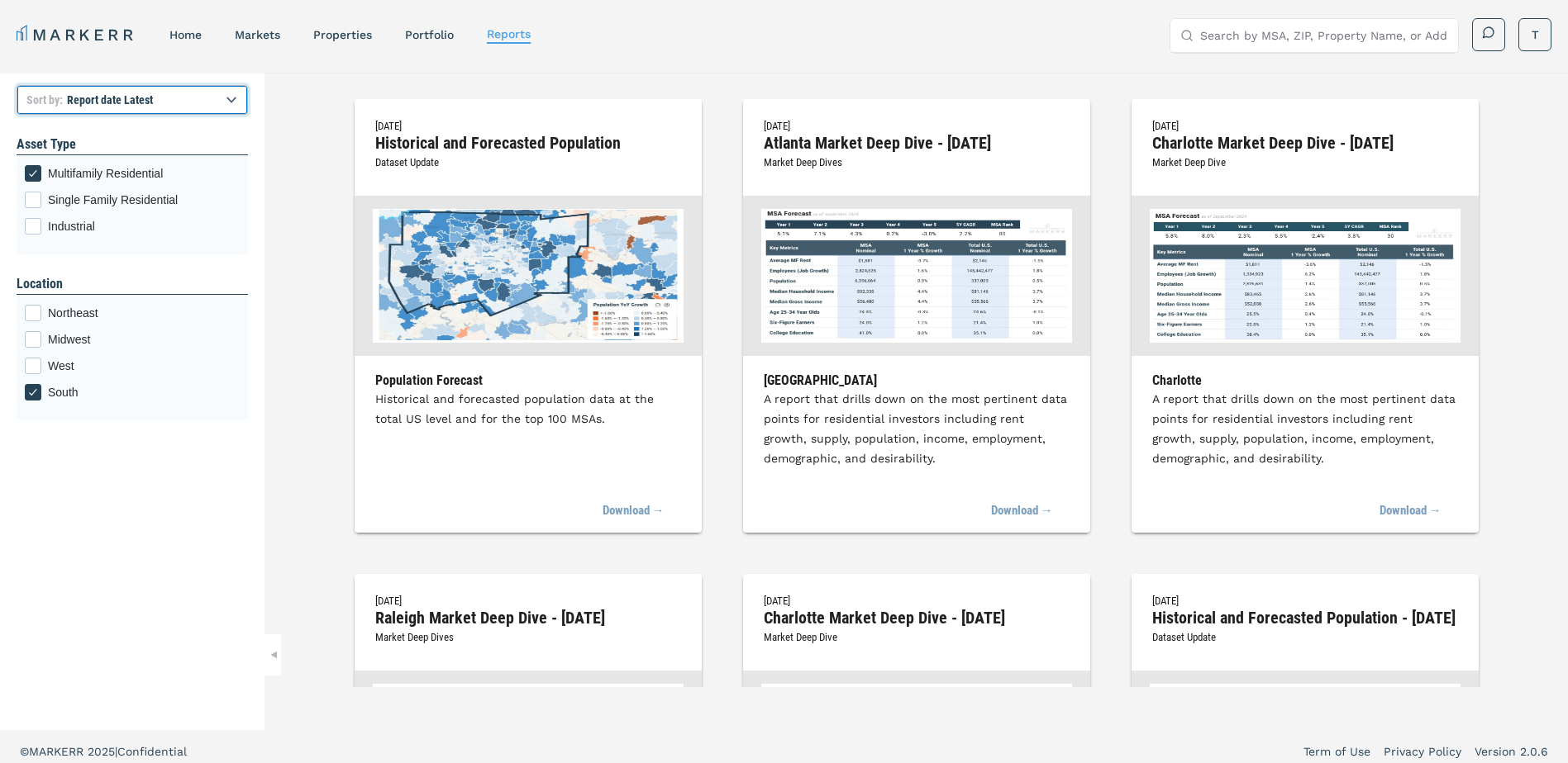
click at [176, 105] on select "Report title A to Z Report title Z to A Report date Latest Report date Oldest" at bounding box center [132, 100] width 231 height 30
click at [17, 85] on select "Report title A to Z Report title Z to A Report date Latest Report date Oldest" at bounding box center [132, 100] width 231 height 30
click at [432, 32] on link "Portfolio" at bounding box center [429, 34] width 49 height 13
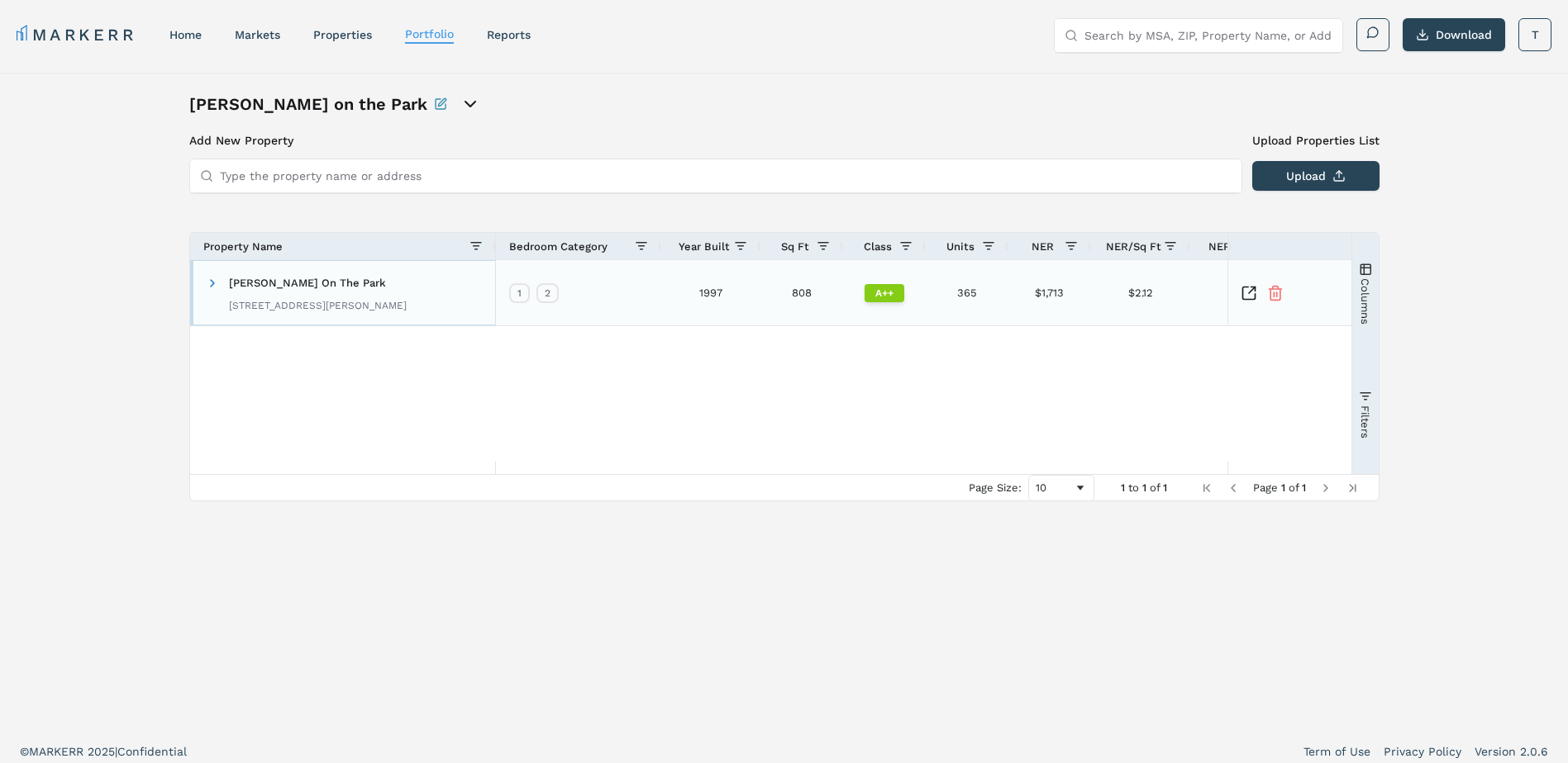
click at [312, 284] on span "[PERSON_NAME] On The Park" at bounding box center [308, 283] width 157 height 12
click at [235, 287] on span "[PERSON_NAME] On The Park" at bounding box center [308, 283] width 157 height 12
click at [465, 104] on icon "open portfolio options" at bounding box center [470, 103] width 10 height 5
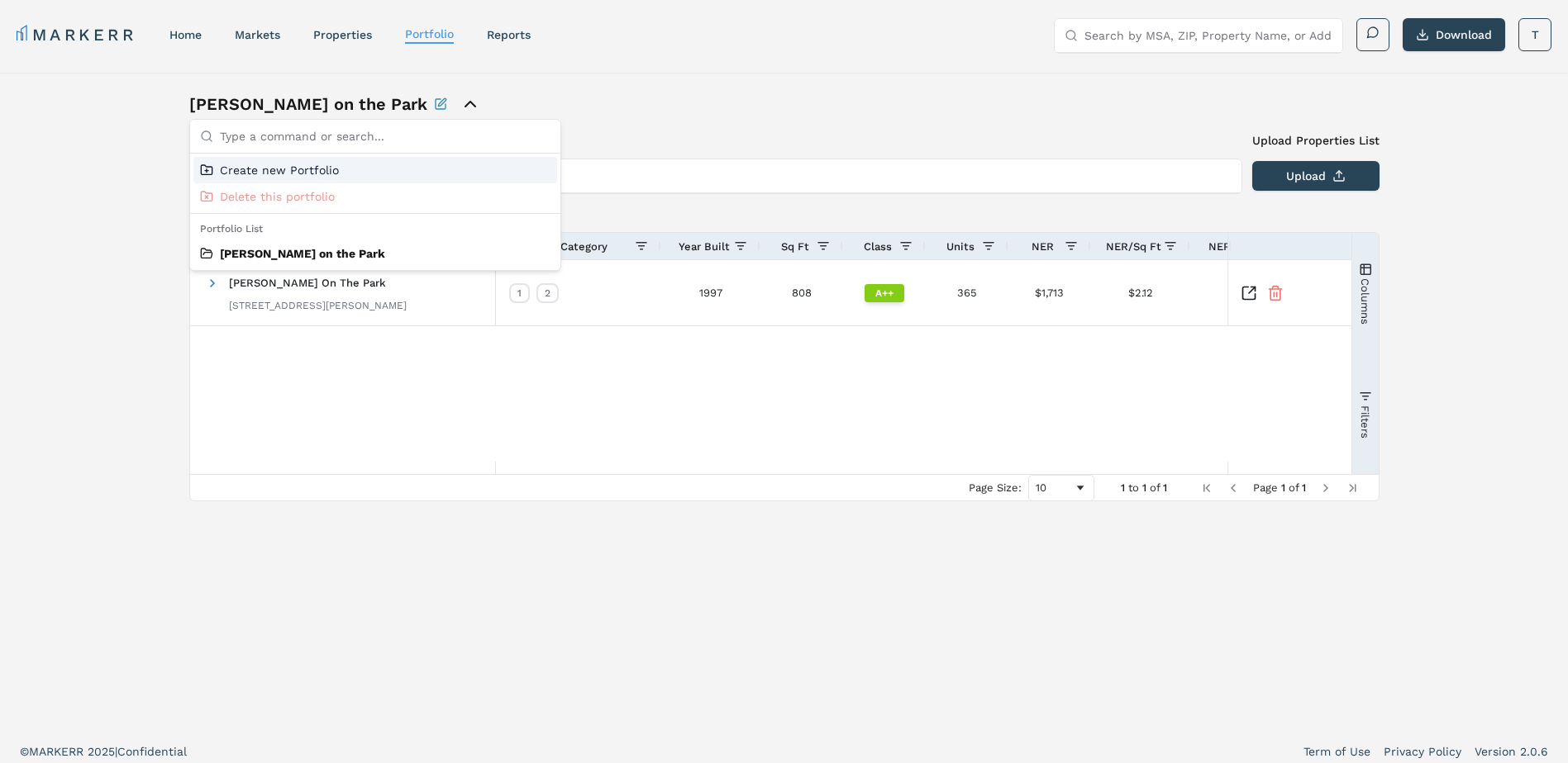
click at [465, 104] on icon "close portfolio options" at bounding box center [470, 103] width 10 height 5
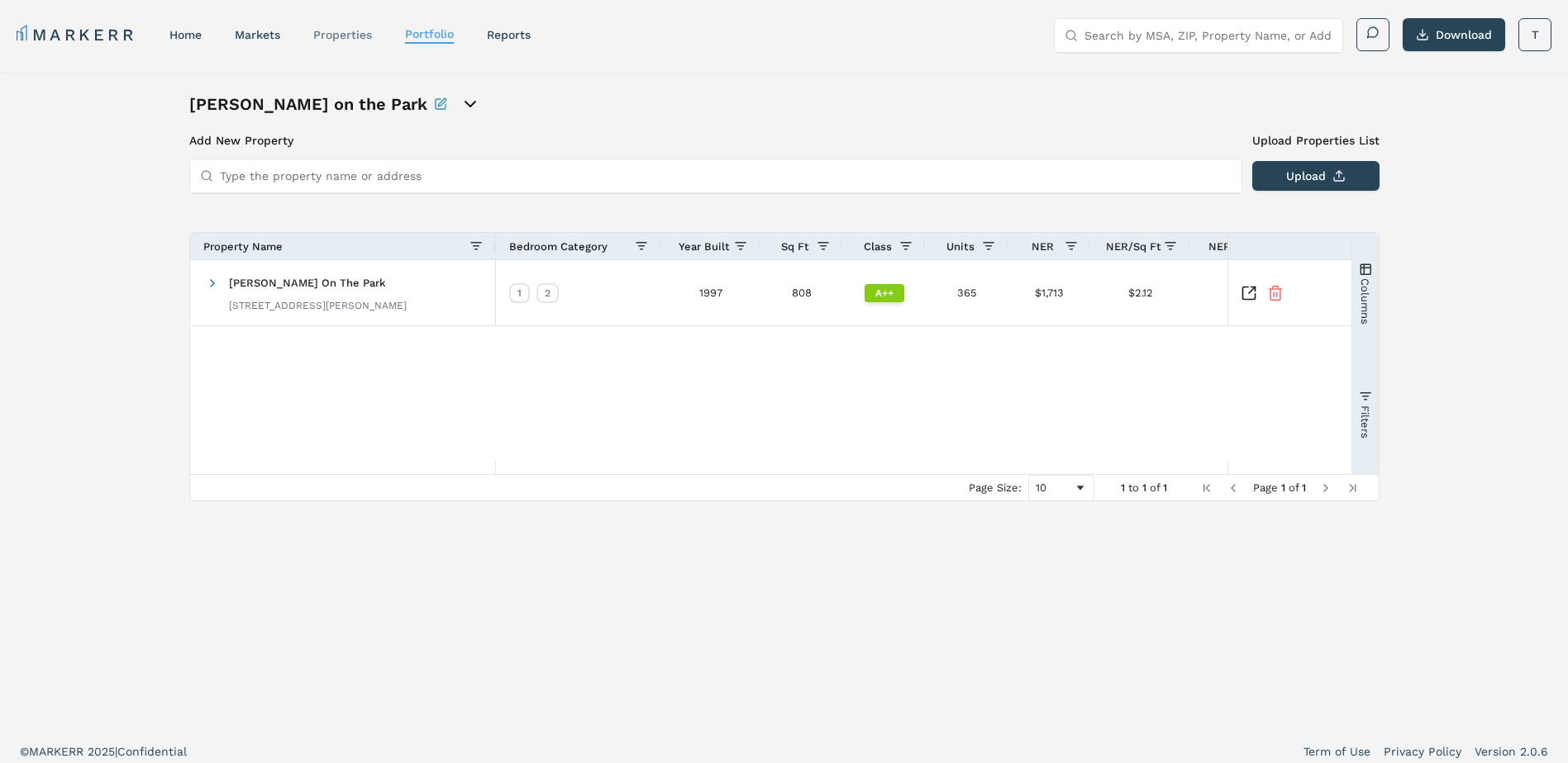
click at [358, 32] on link "properties" at bounding box center [342, 34] width 59 height 13
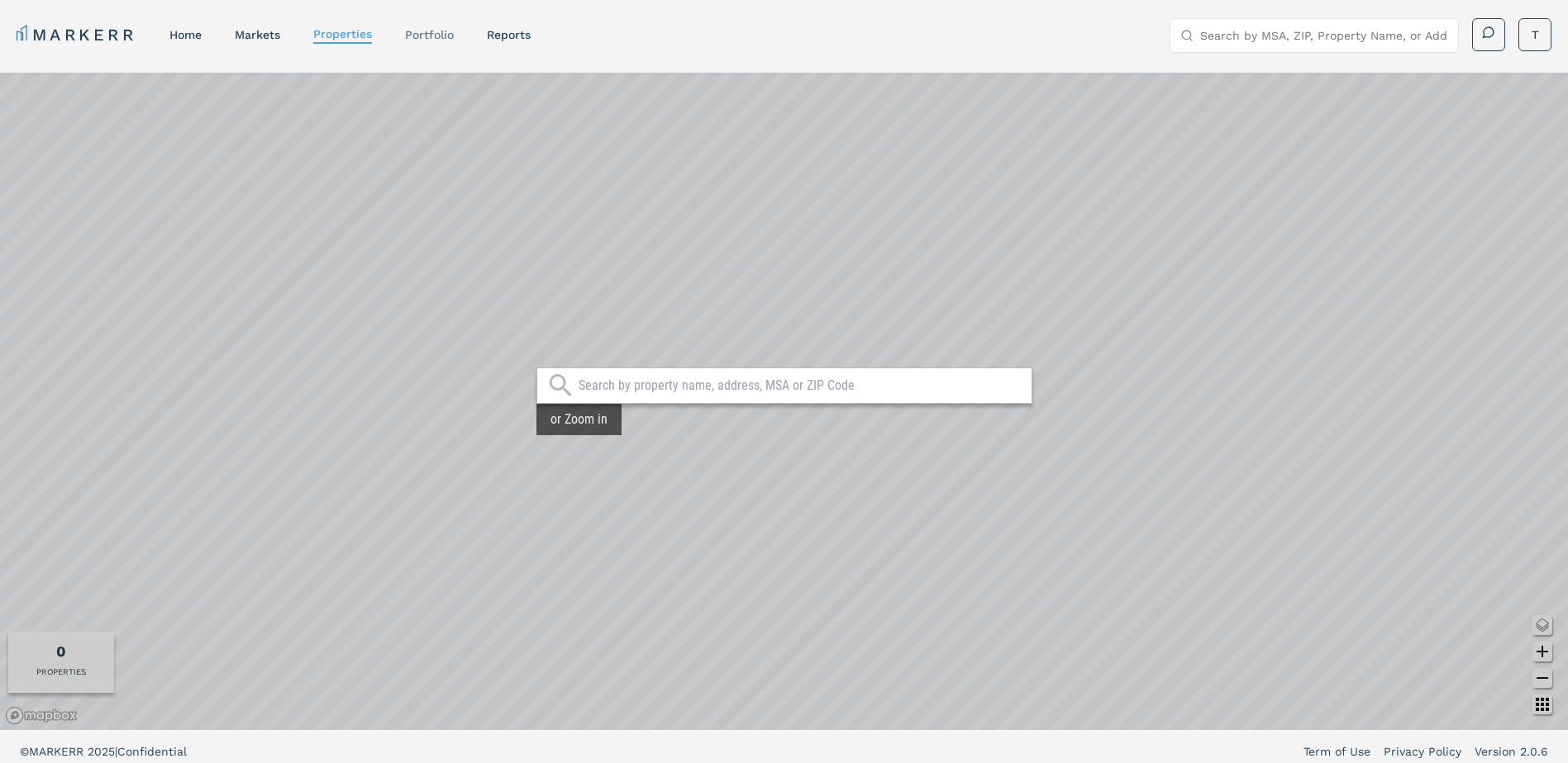
click at [447, 36] on link "Portfolio" at bounding box center [429, 34] width 49 height 13
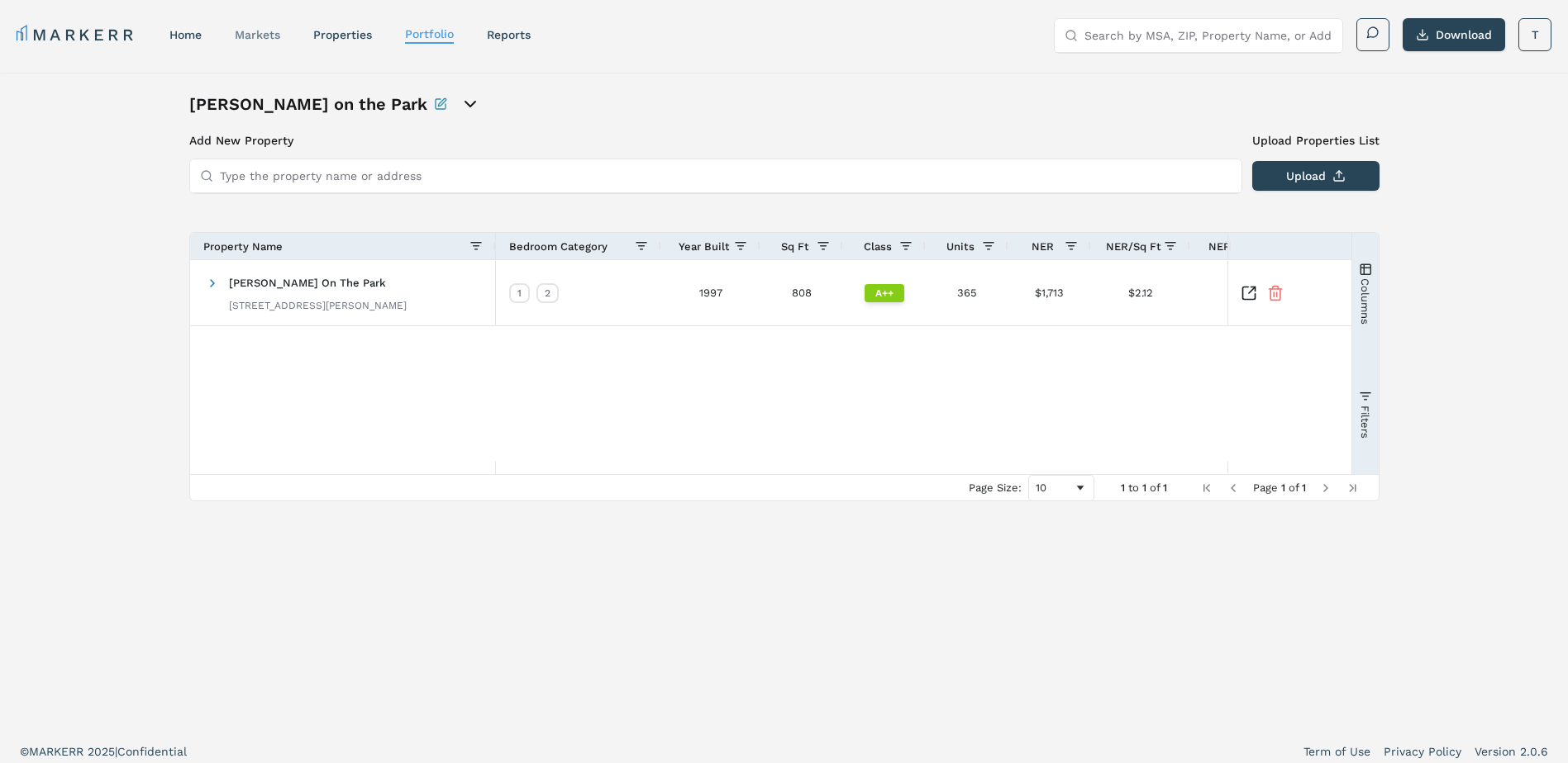
click at [267, 29] on link "markets" at bounding box center [258, 34] width 46 height 13
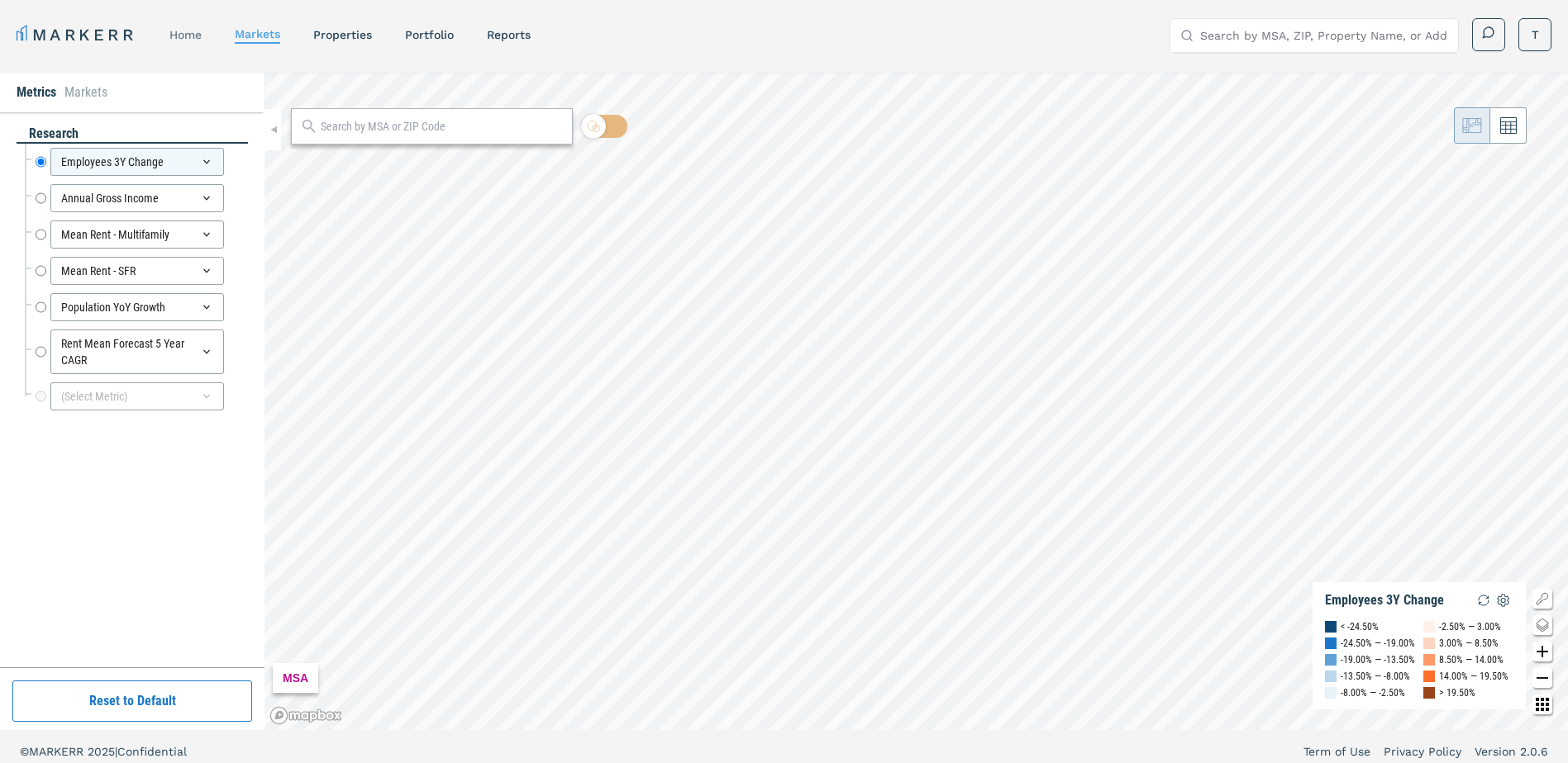
click at [196, 34] on link "home" at bounding box center [186, 34] width 32 height 13
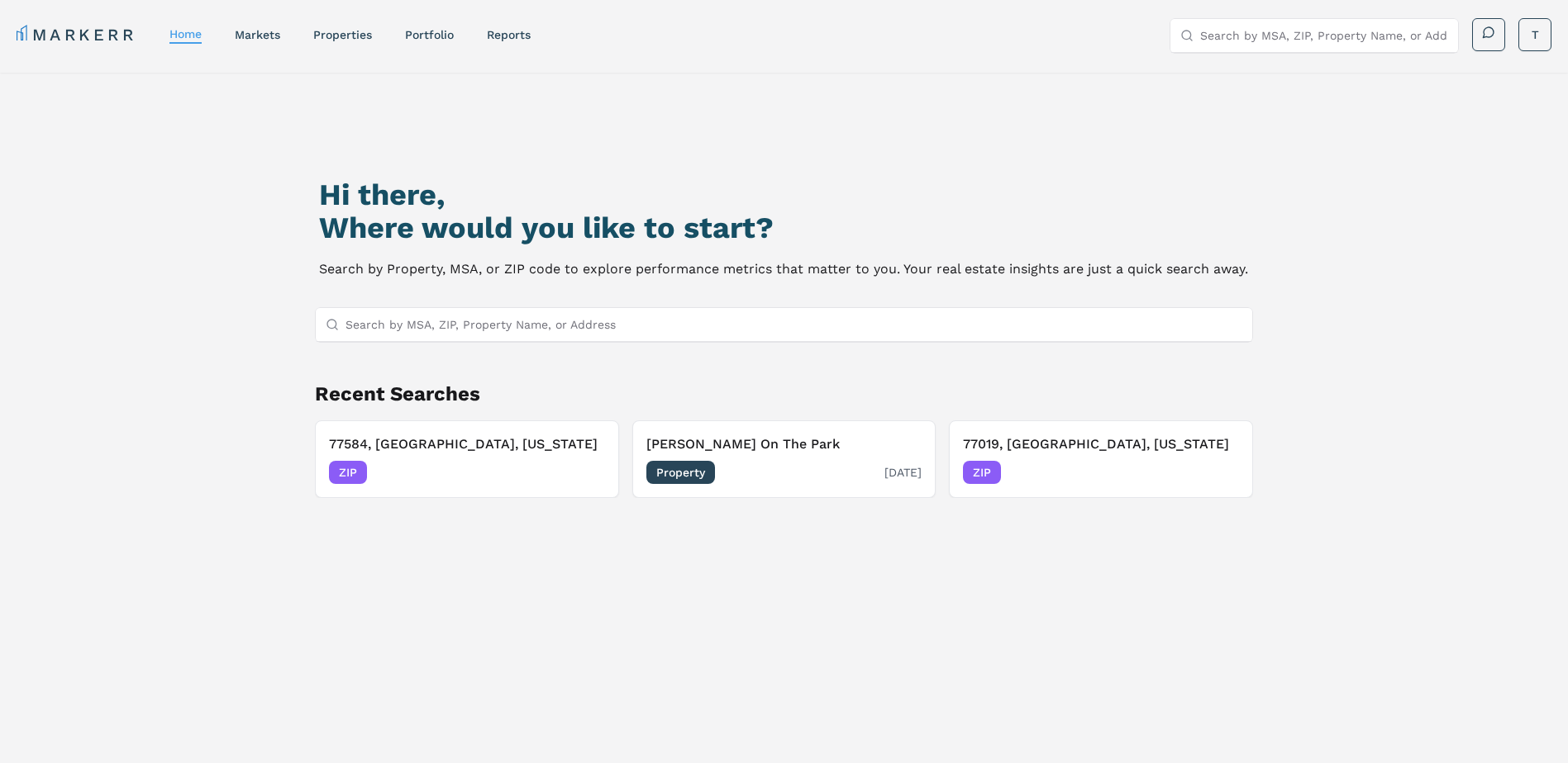
click at [787, 465] on div "Property [DATE]" at bounding box center [784, 472] width 276 height 23
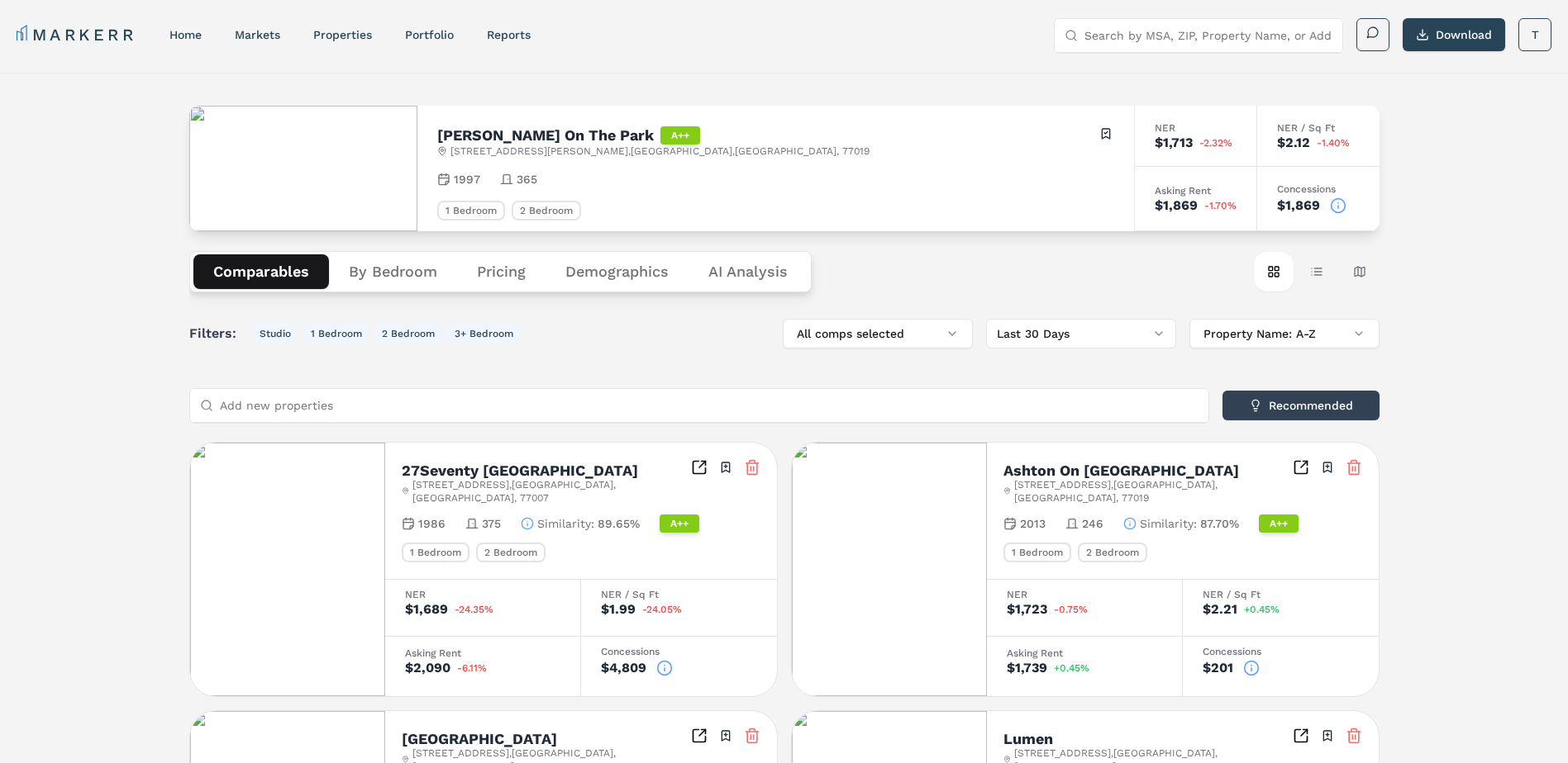
click at [649, 176] on div "1997 365" at bounding box center [776, 179] width 677 height 17
click at [628, 271] on button "Demographics" at bounding box center [617, 271] width 143 height 35
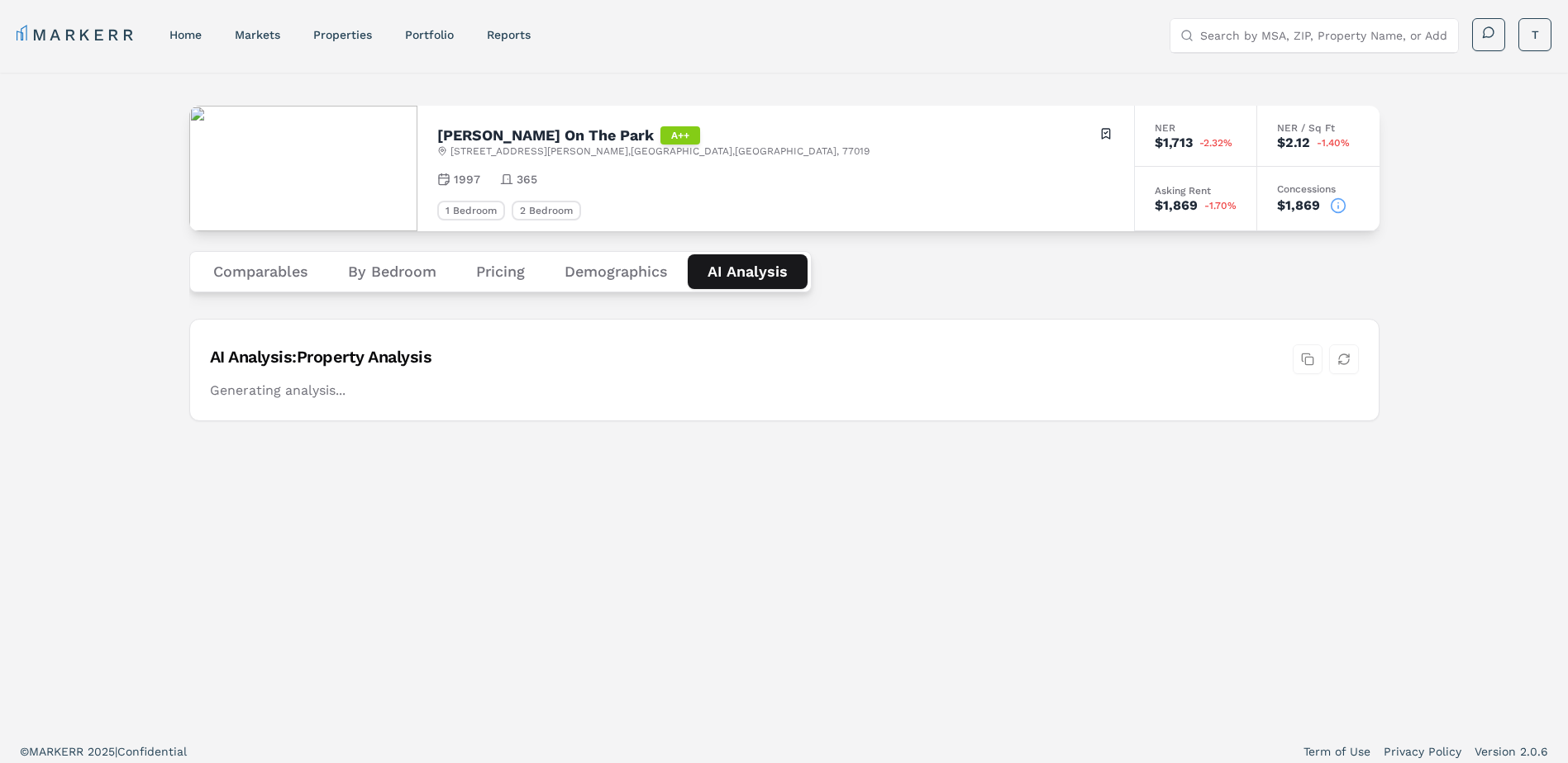
click at [728, 275] on Analysis "AI Analysis" at bounding box center [747, 271] width 120 height 35
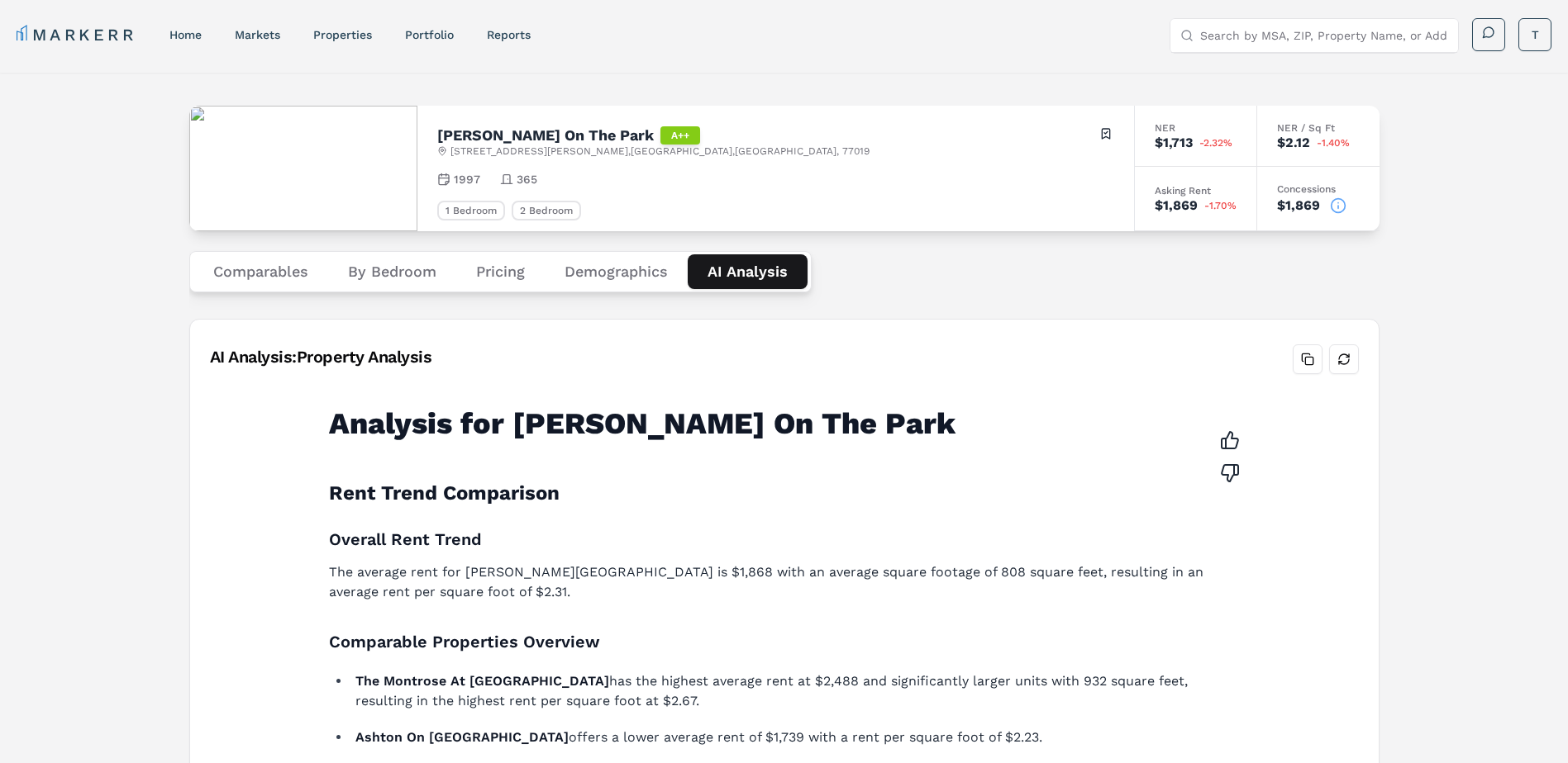
click at [610, 275] on button "Demographics" at bounding box center [616, 271] width 143 height 35
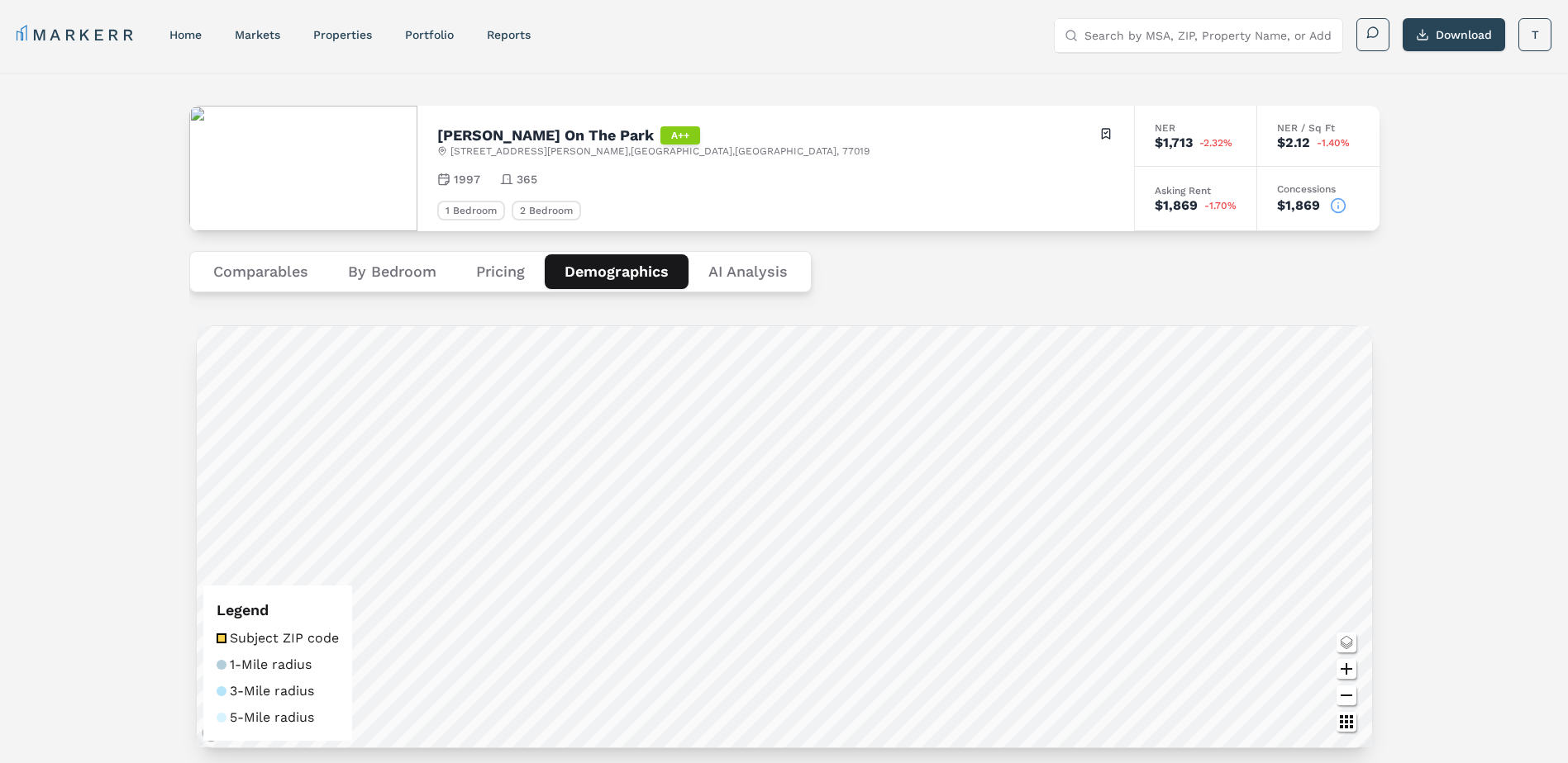
click at [501, 279] on button "Pricing" at bounding box center [500, 271] width 88 height 35
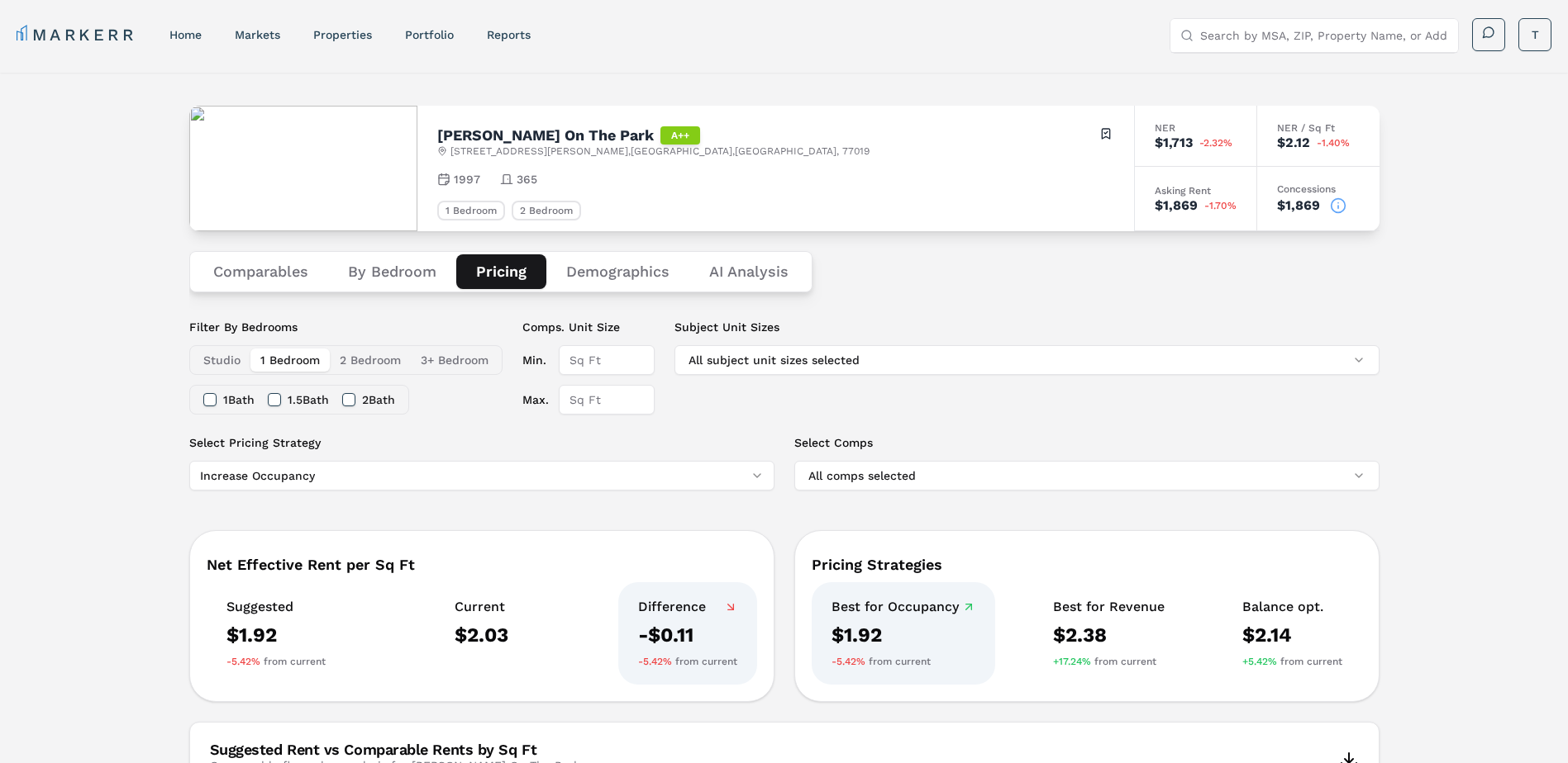
click at [210, 398] on button "1 Bath" at bounding box center [209, 399] width 13 height 13
click at [366, 398] on div "2 Bath" at bounding box center [368, 400] width 53 height 28
click at [355, 399] on button "2 Bath" at bounding box center [348, 399] width 13 height 13
click at [358, 364] on button "2 Bedroom" at bounding box center [370, 359] width 81 height 23
click at [489, 429] on div "Filter By Bedrooms Studio 1 Bedroom 2 Bedroom 3+ Bedroom 1 Bath 2 Bath 2.5 Bath…" at bounding box center [784, 376] width 1190 height 116
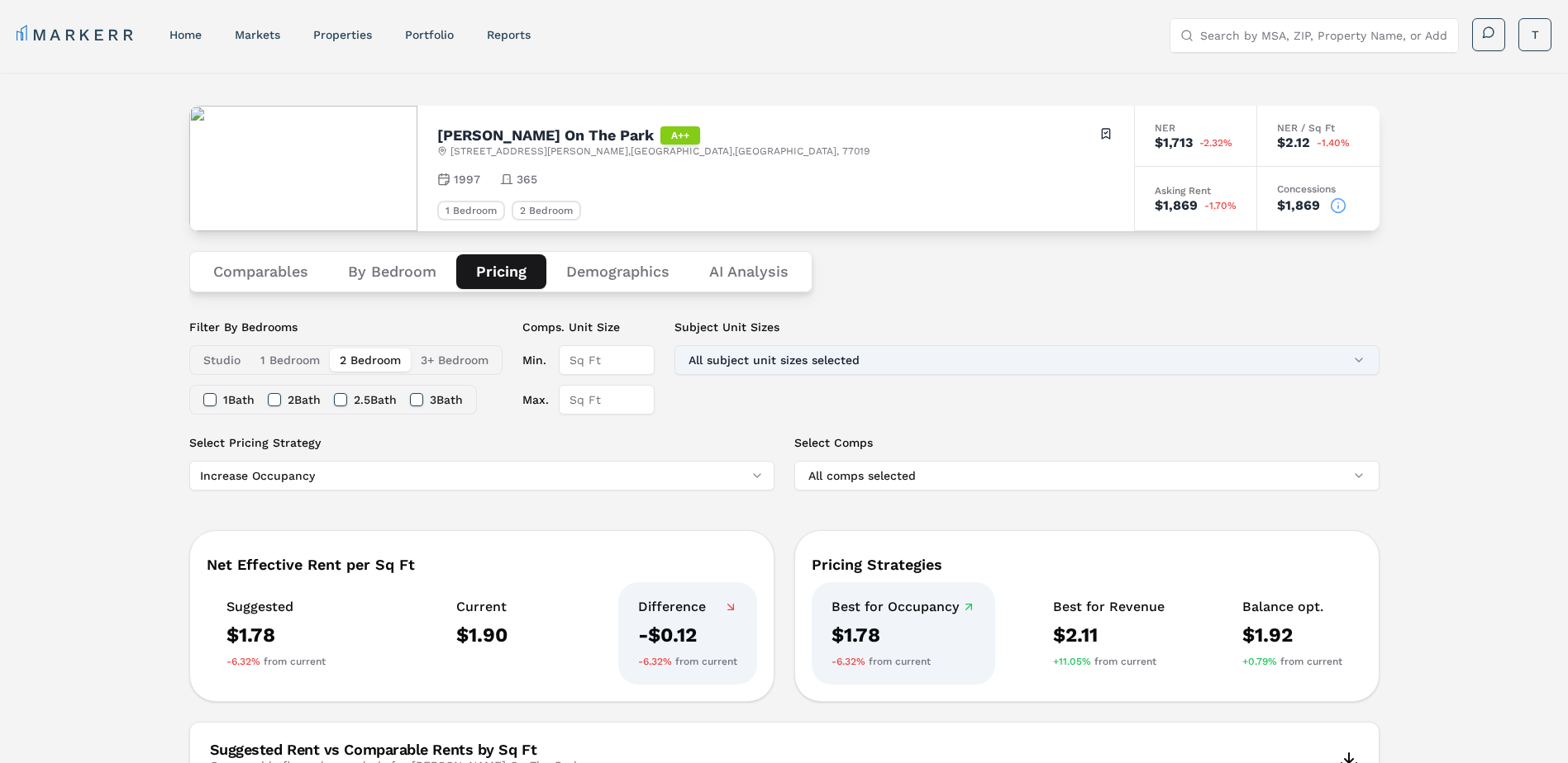
click at [1178, 348] on button "All subject unit sizes selected" at bounding box center [1027, 360] width 705 height 30
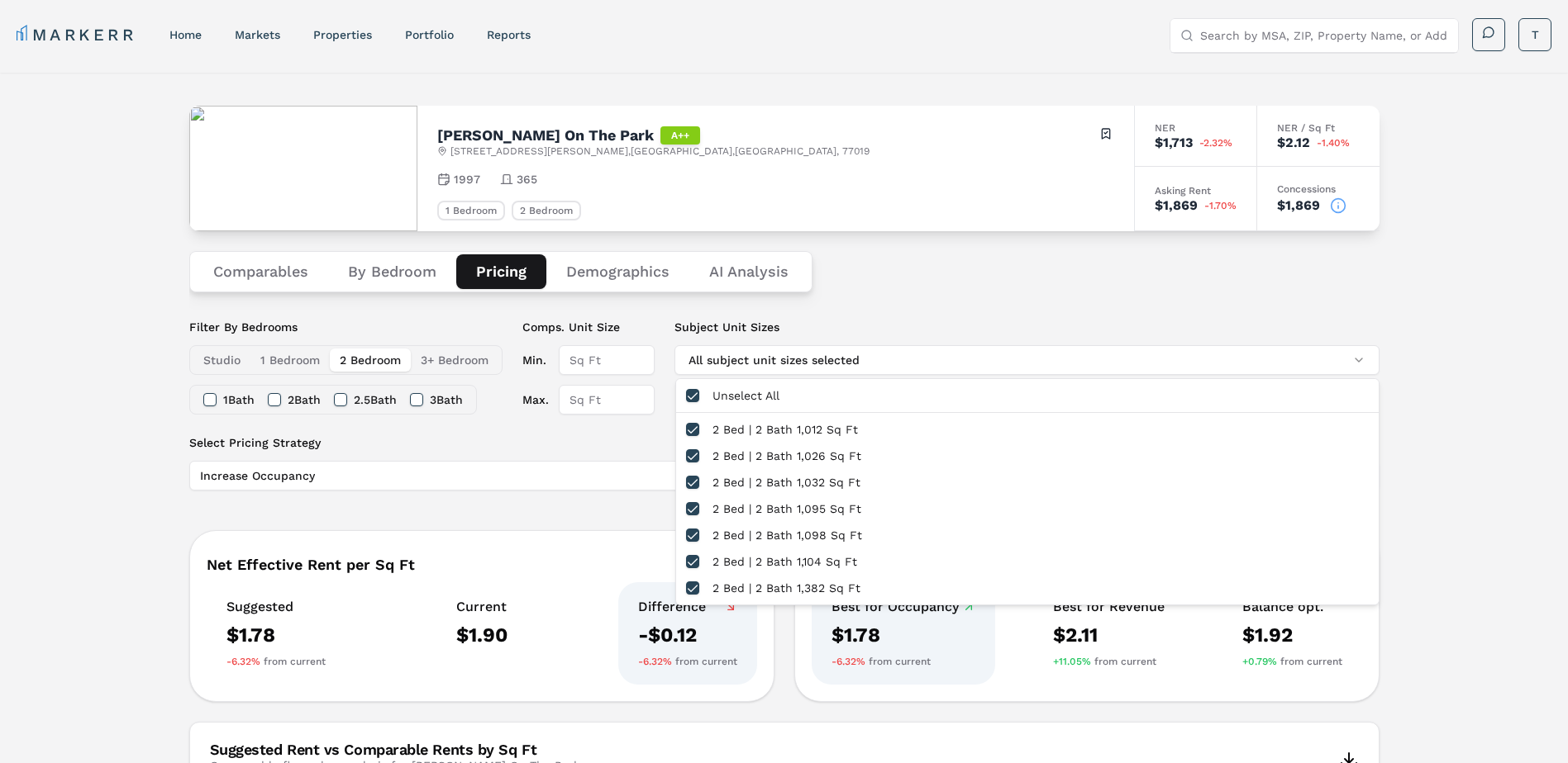
click at [1141, 307] on div "Comparables By Bedroom Pricing Demographics AI Analysis" at bounding box center [784, 272] width 1190 height 81
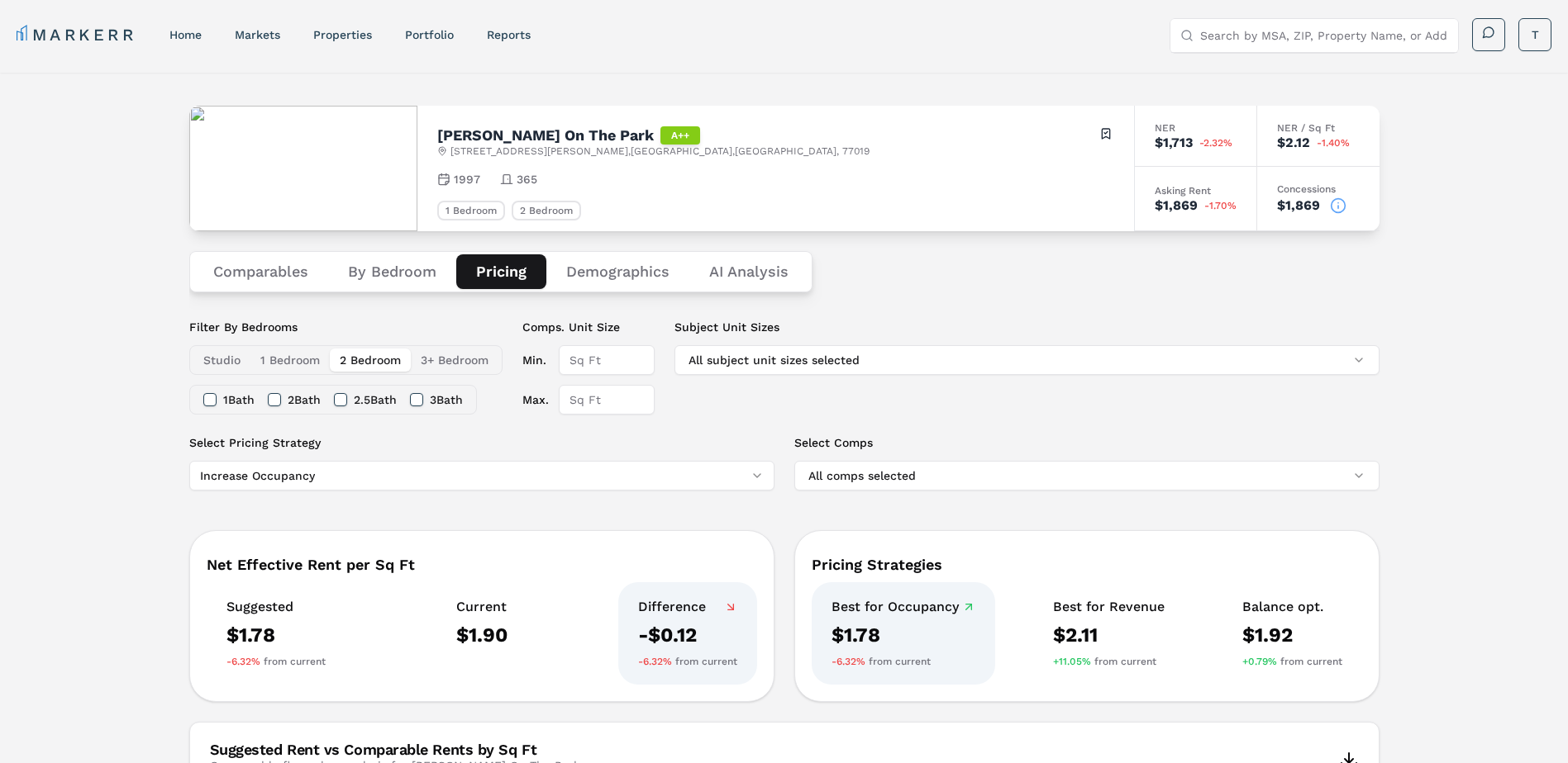
click at [788, 269] on Analysis "AI Analysis" at bounding box center [749, 271] width 119 height 35
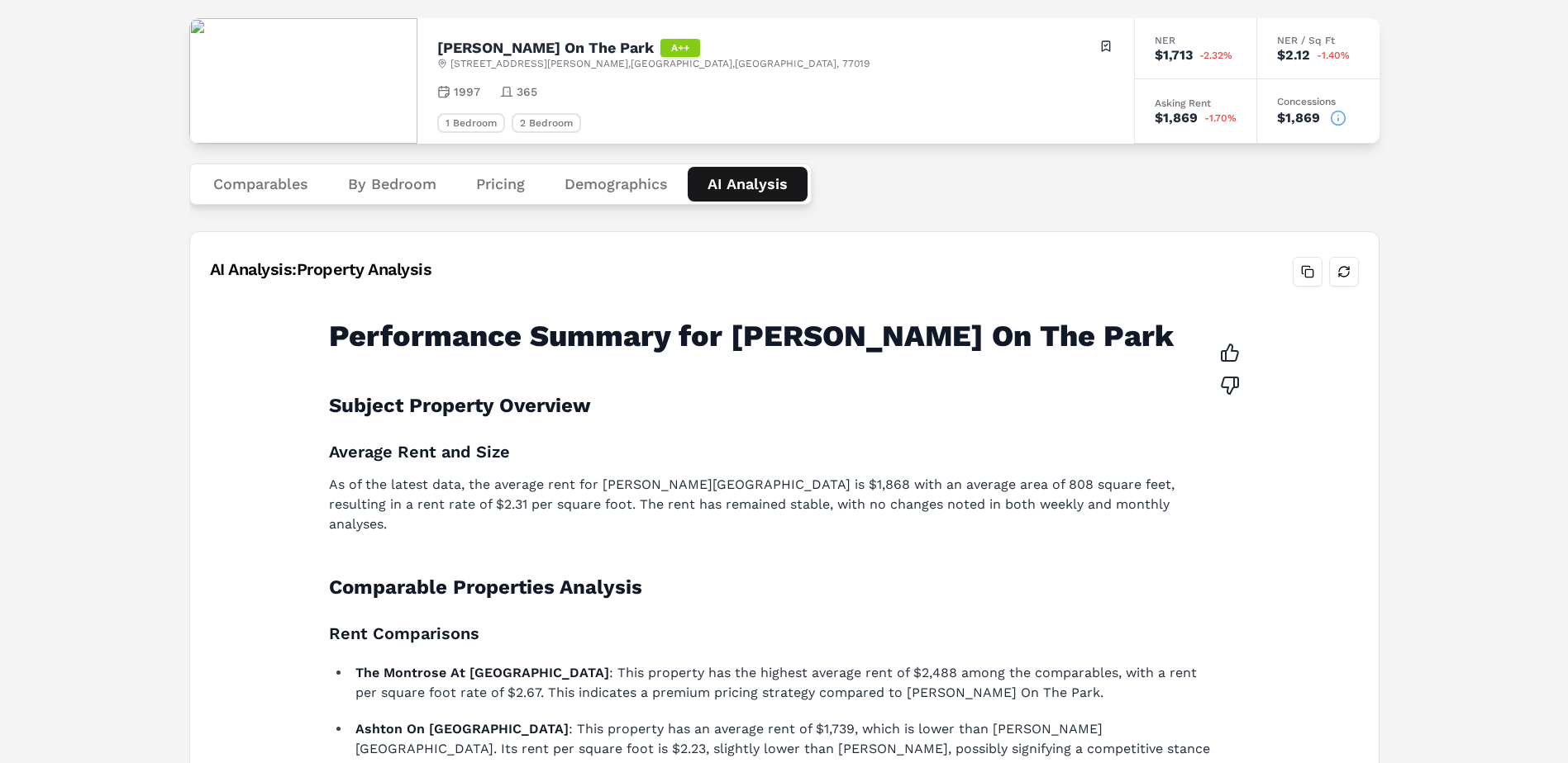
scroll to position [5, 0]
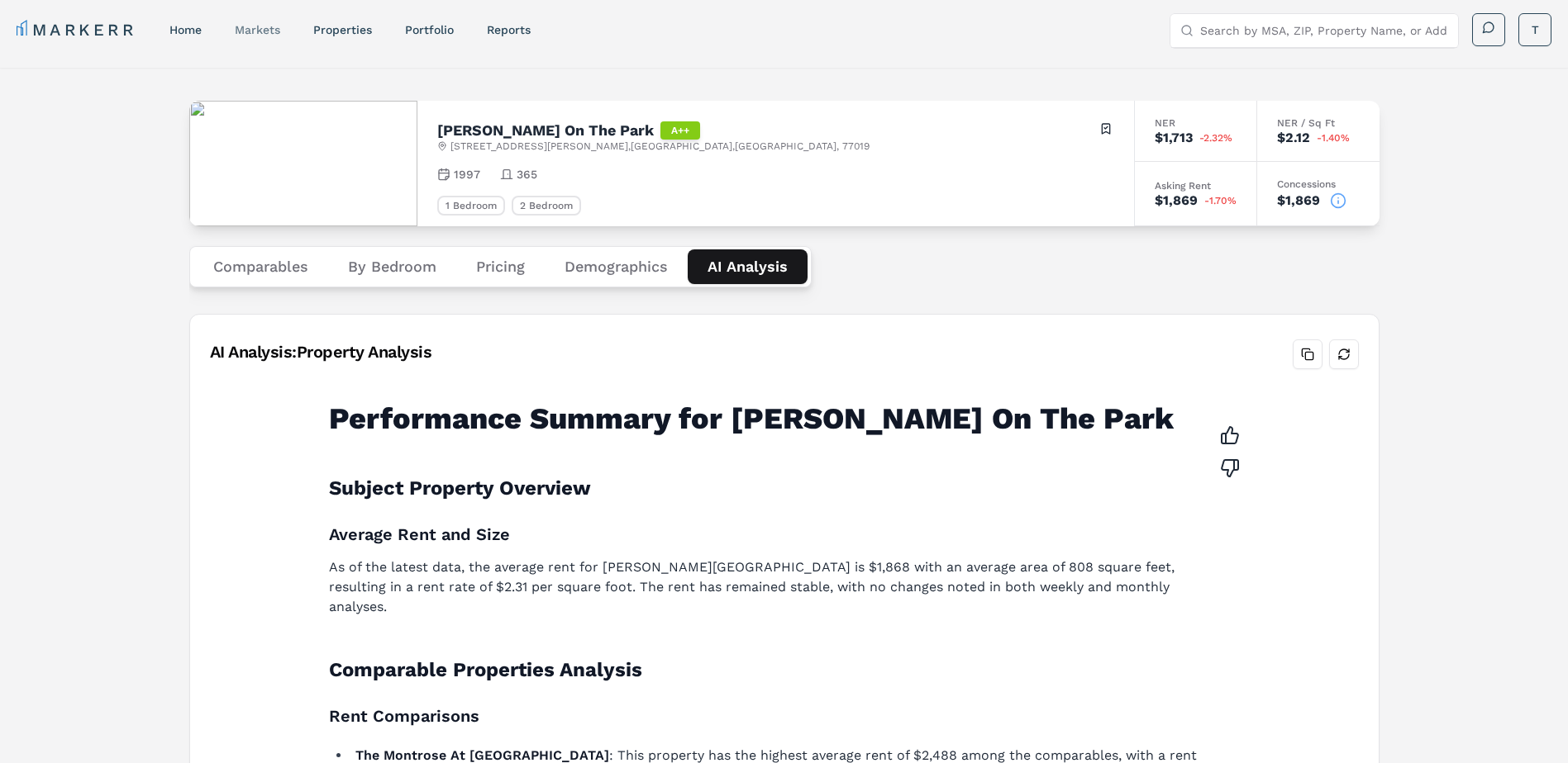
click at [253, 33] on link "markets" at bounding box center [258, 29] width 46 height 13
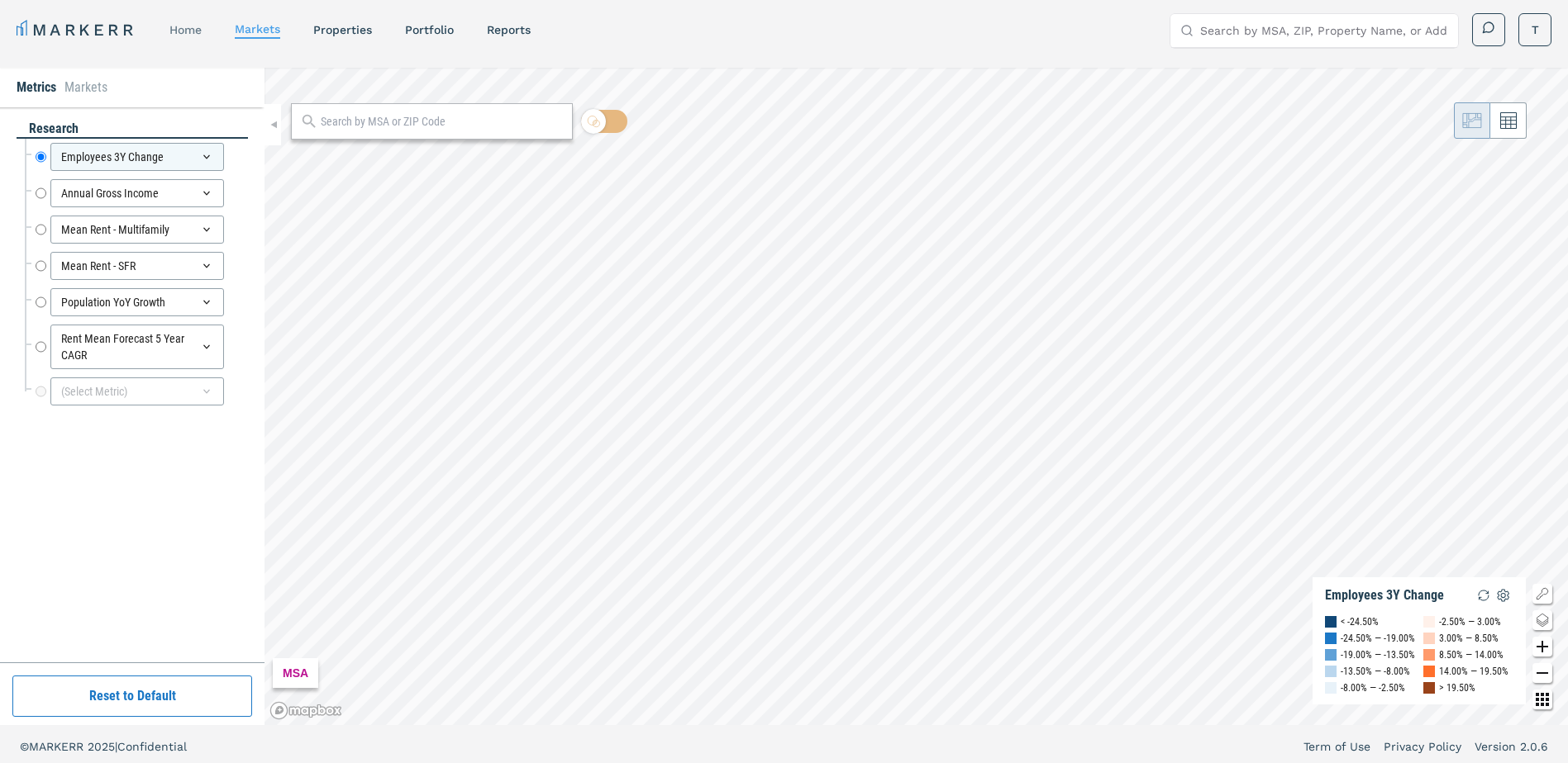
click at [201, 27] on link "home" at bounding box center [186, 29] width 32 height 13
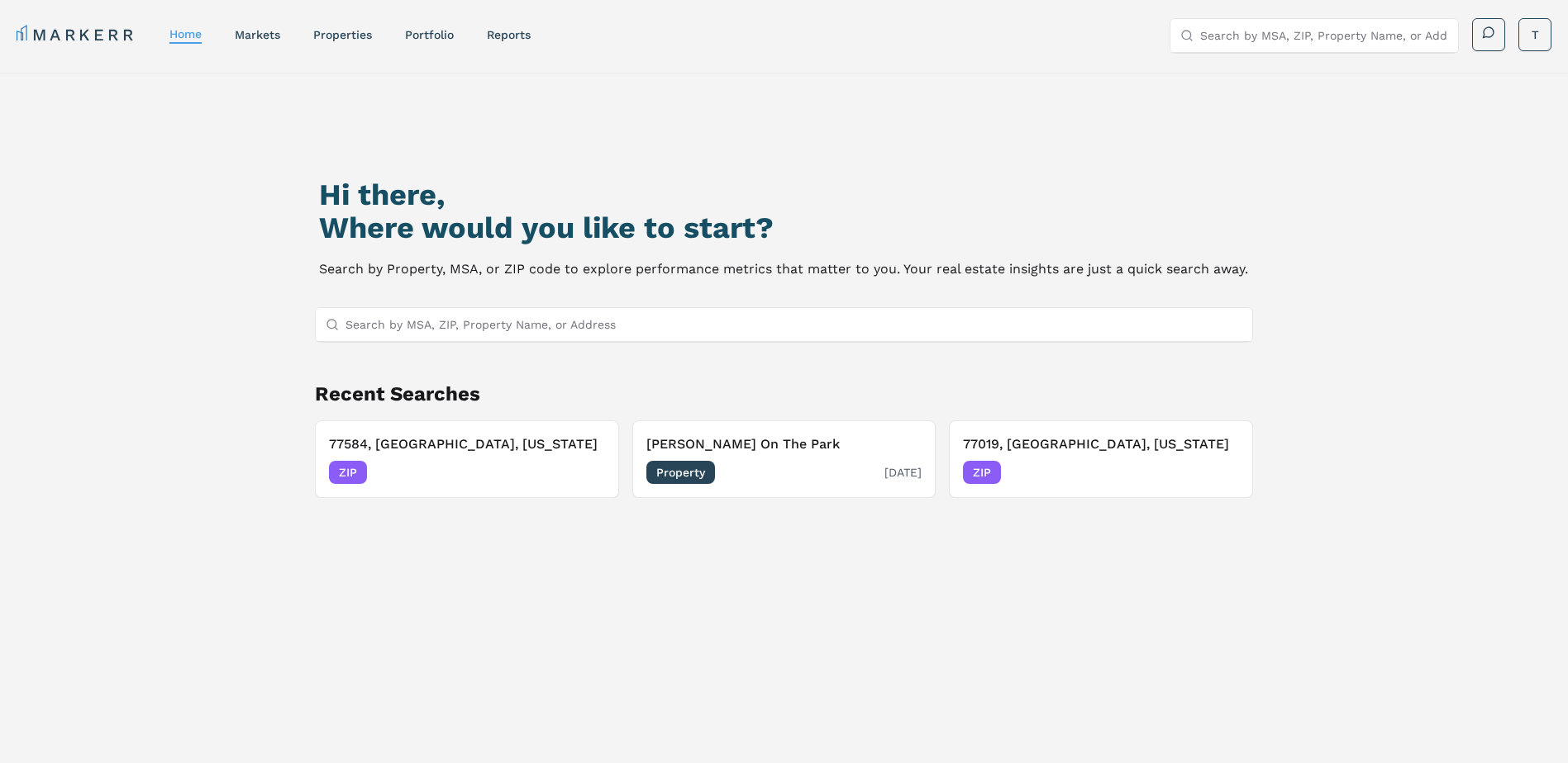
click at [792, 476] on div "Property [DATE]" at bounding box center [784, 472] width 276 height 23
